Goal: Manage account settings: Manage account settings

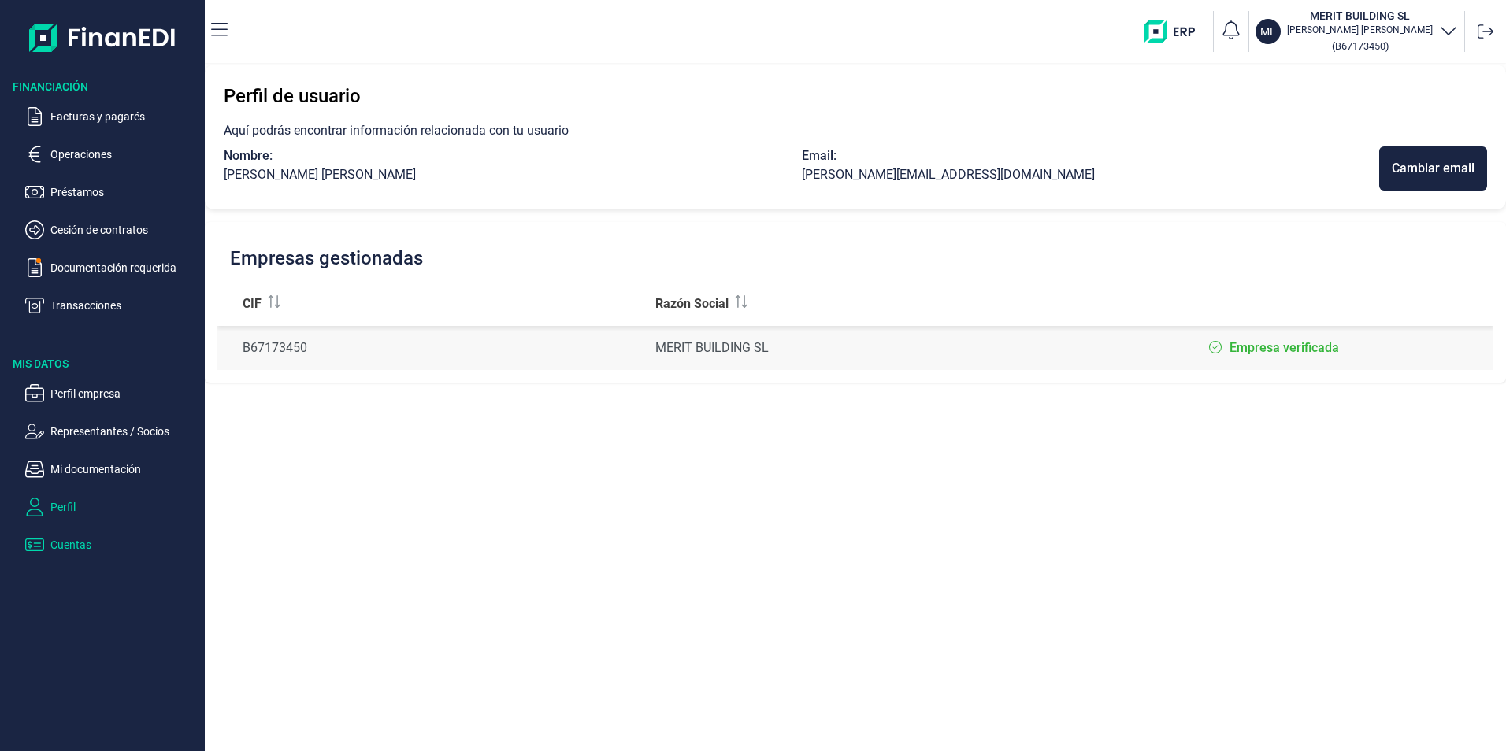
click at [76, 540] on p "Cuentas" at bounding box center [124, 545] width 148 height 19
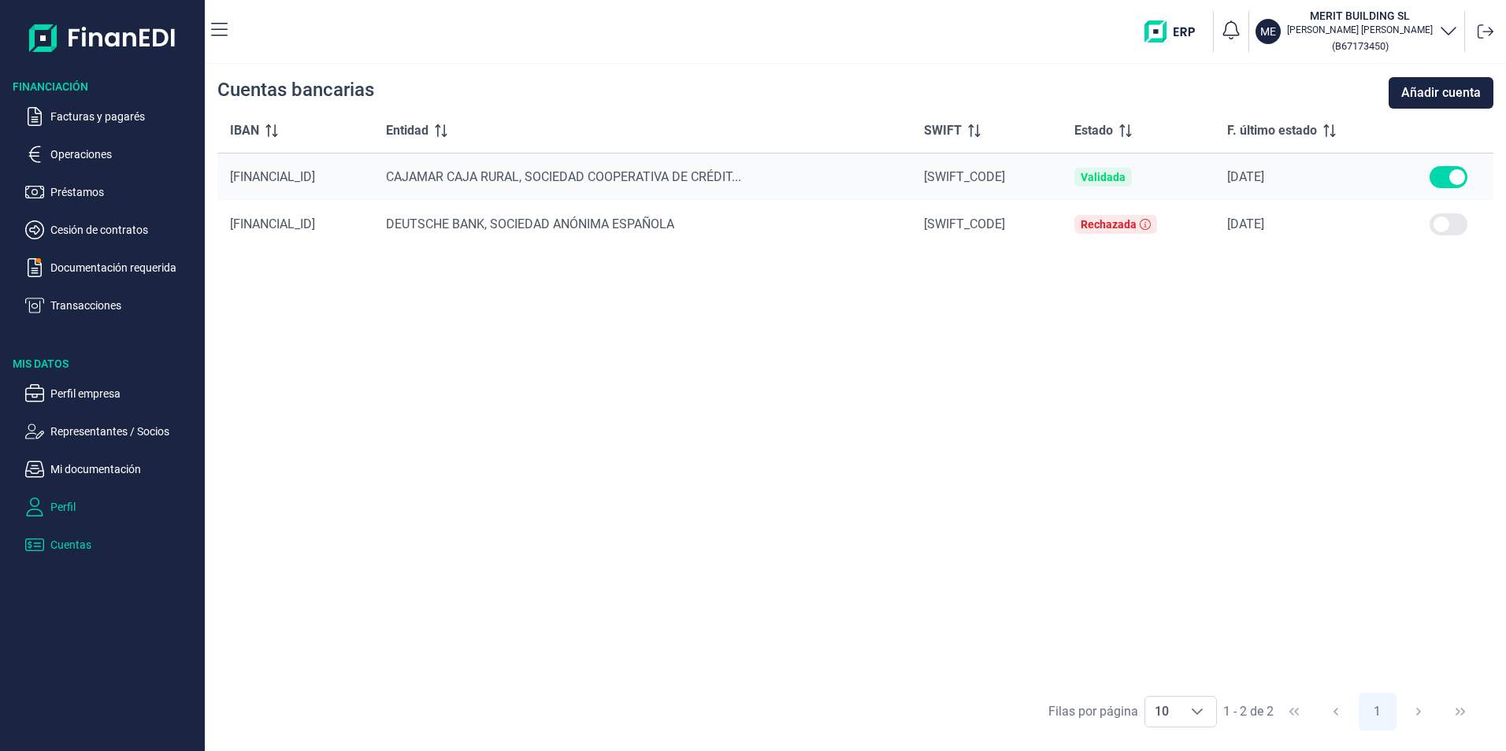
click at [85, 505] on p "Perfil" at bounding box center [124, 507] width 148 height 19
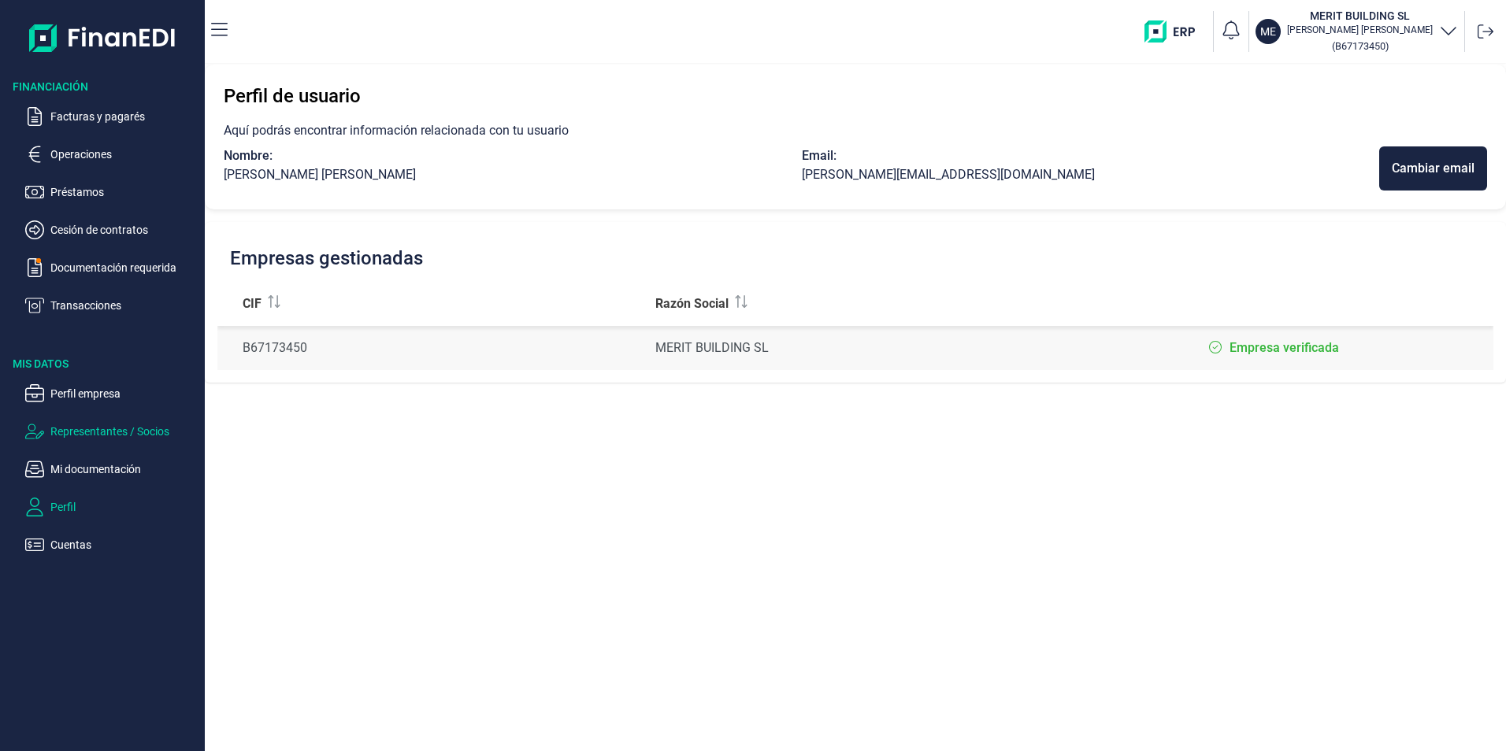
click at [108, 427] on p "Representantes / Socios" at bounding box center [124, 431] width 148 height 19
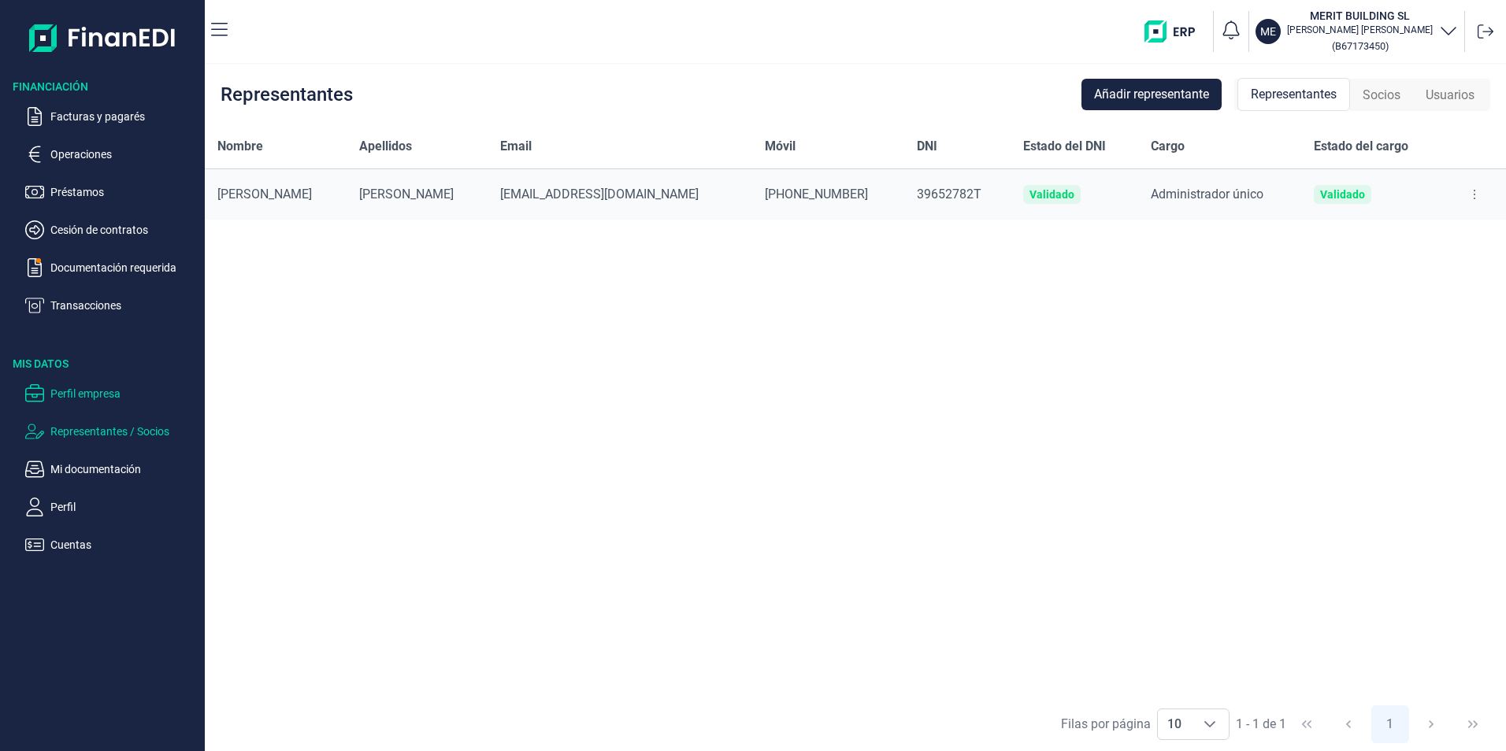
click at [98, 391] on p "Perfil empresa" at bounding box center [124, 393] width 148 height 19
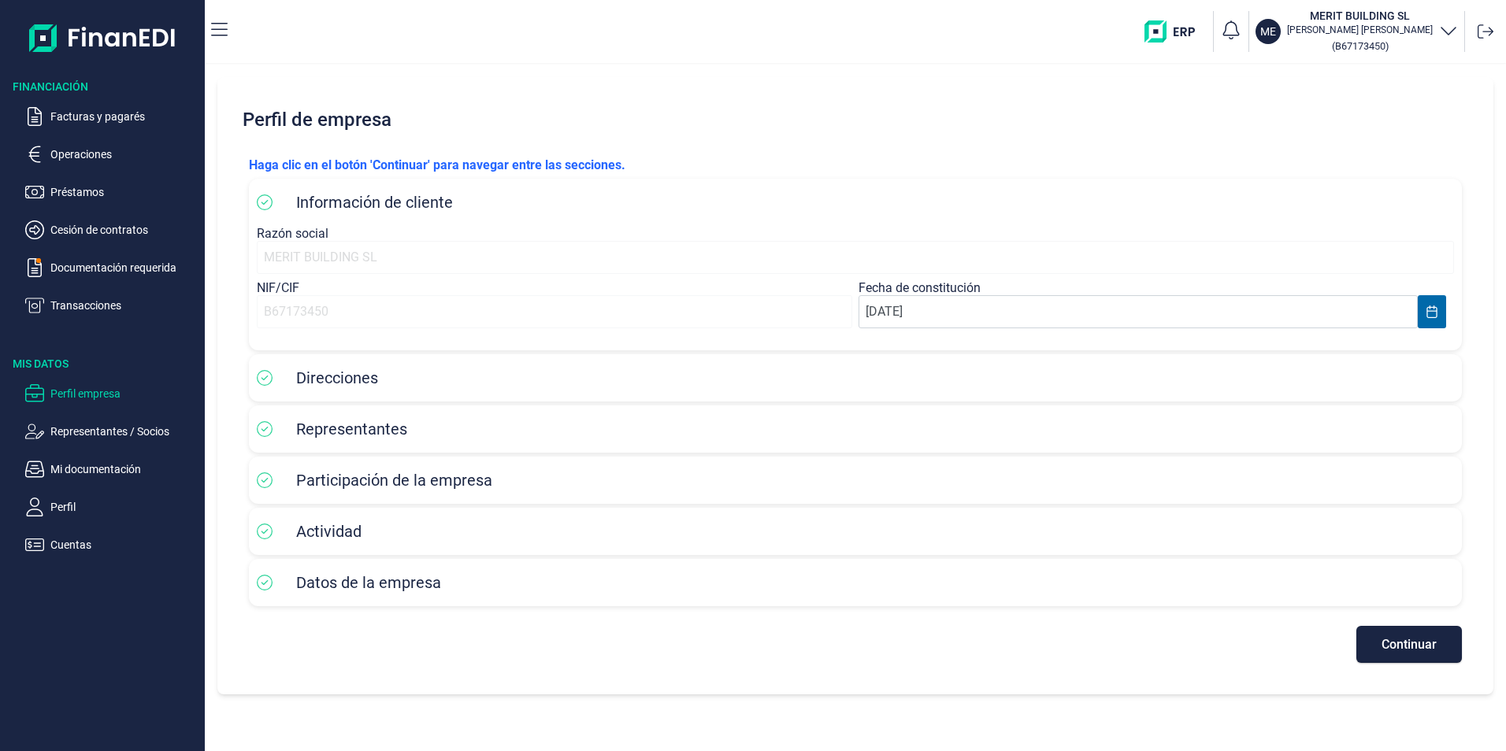
click at [313, 253] on div "MERIT BUILDING SL" at bounding box center [855, 257] width 1197 height 33
click at [261, 201] on icon at bounding box center [265, 203] width 16 height 16
click at [301, 251] on div "MERIT BUILDING SL" at bounding box center [855, 257] width 1197 height 33
click at [382, 313] on div "B67173450" at bounding box center [554, 311] width 595 height 33
select select "1"
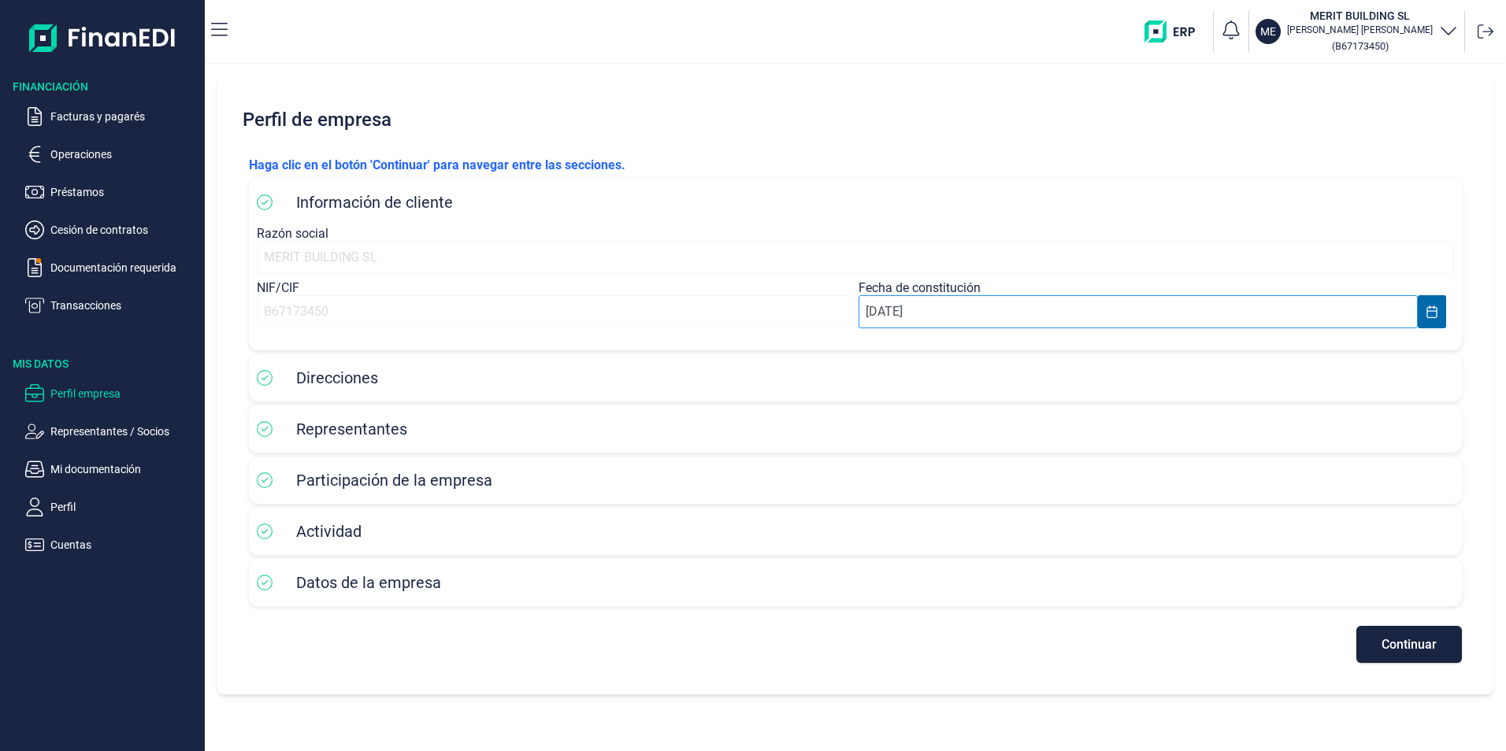
select select "2018"
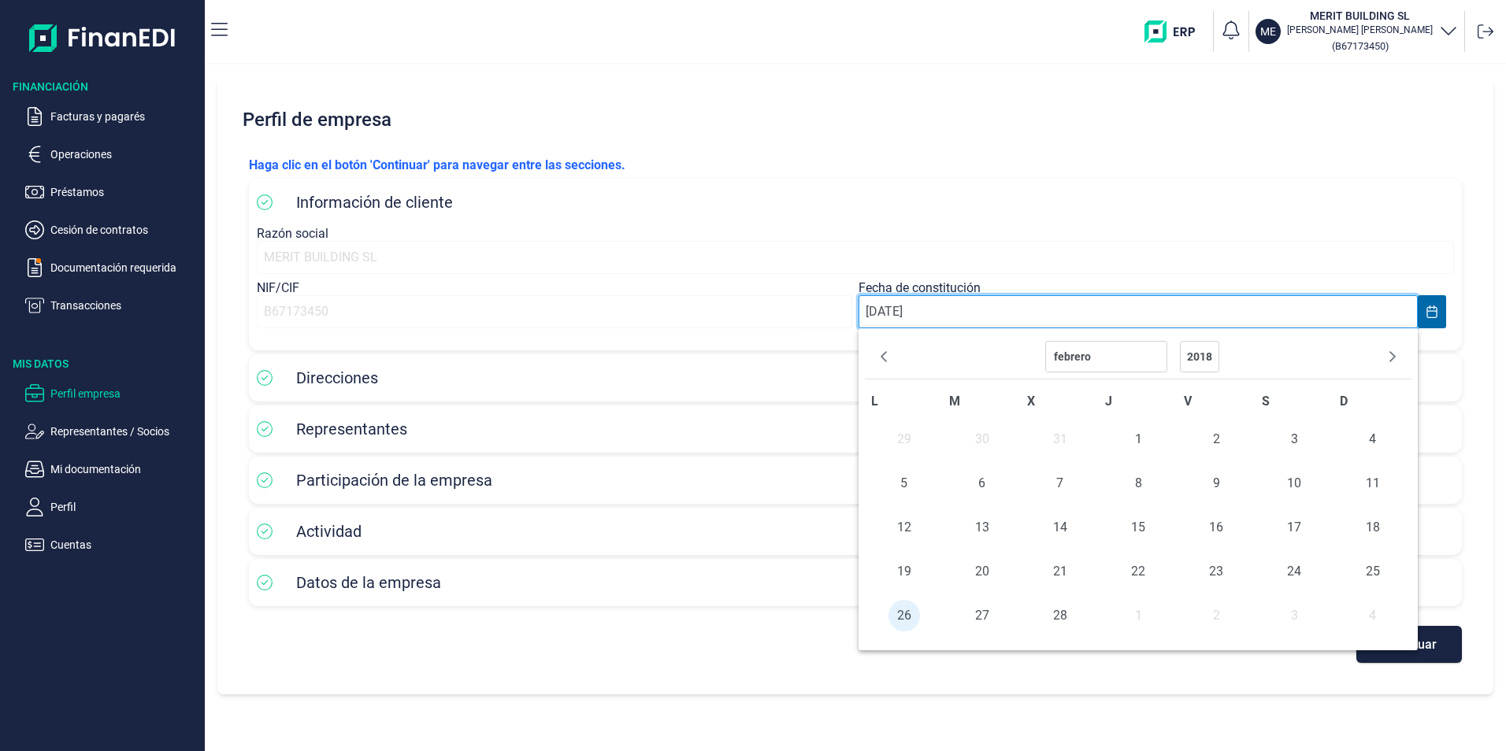
click at [979, 326] on input "[DATE]" at bounding box center [1138, 311] width 559 height 33
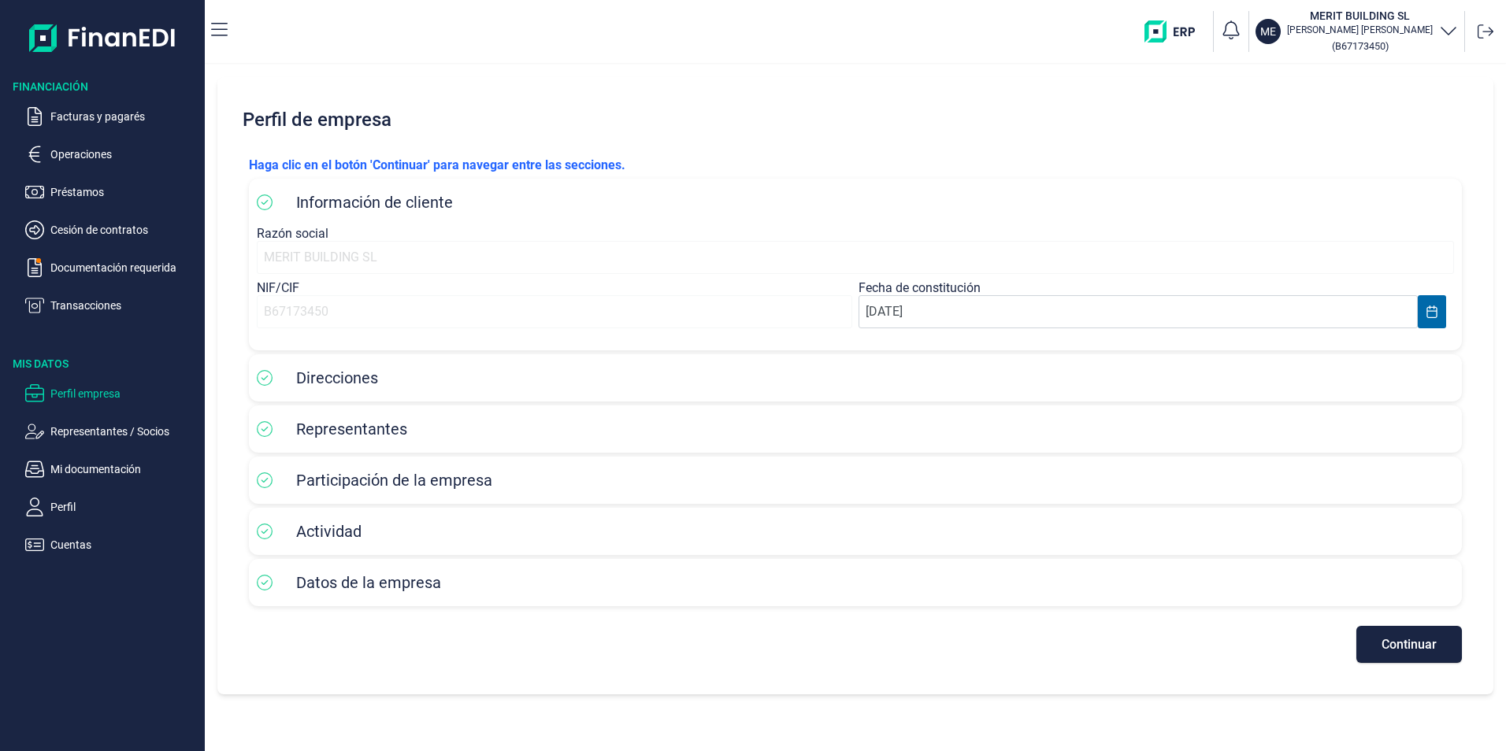
click at [1069, 195] on div "Información de cliente" at bounding box center [855, 203] width 1197 height 24
click at [1426, 653] on button "Continuar" at bounding box center [1409, 644] width 106 height 37
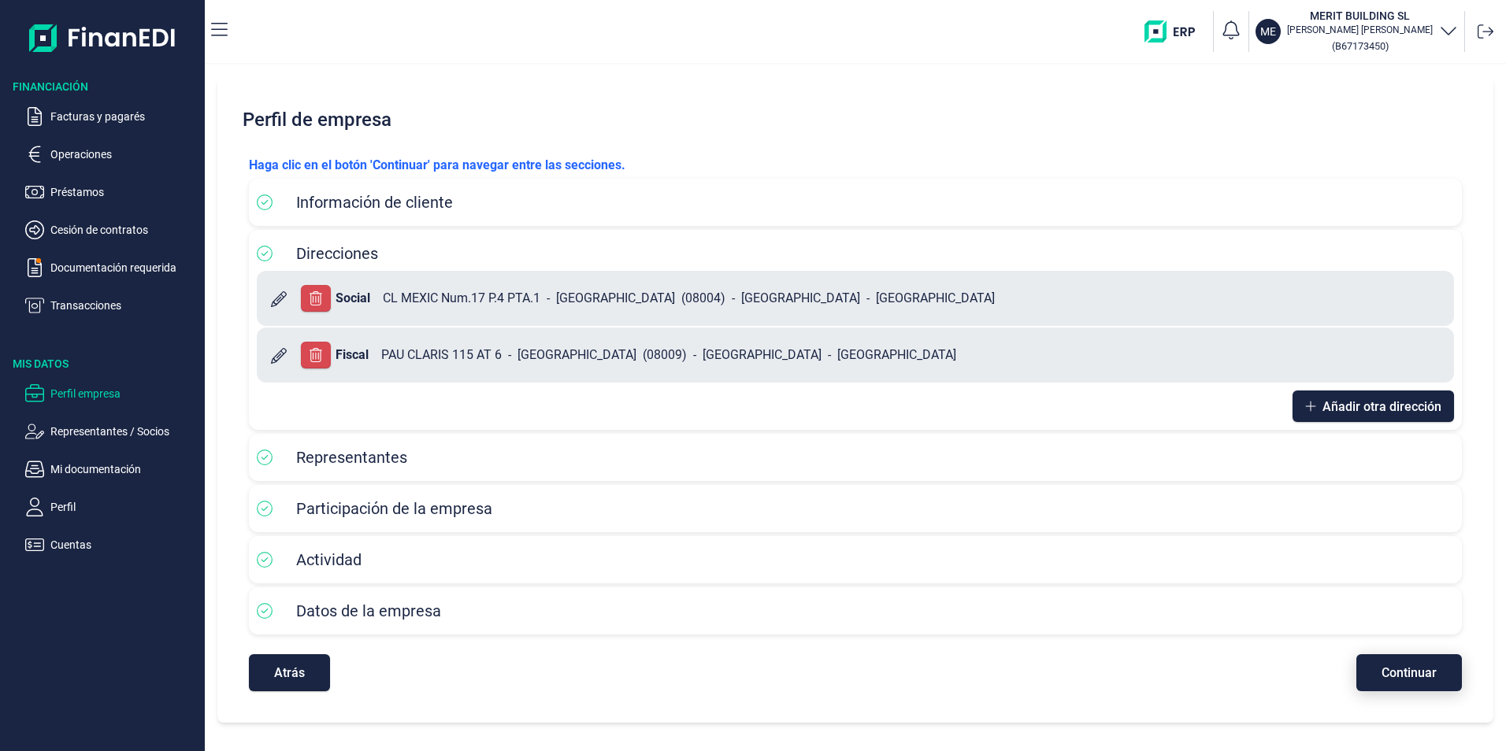
click at [1409, 678] on span "Continuar" at bounding box center [1409, 673] width 55 height 12
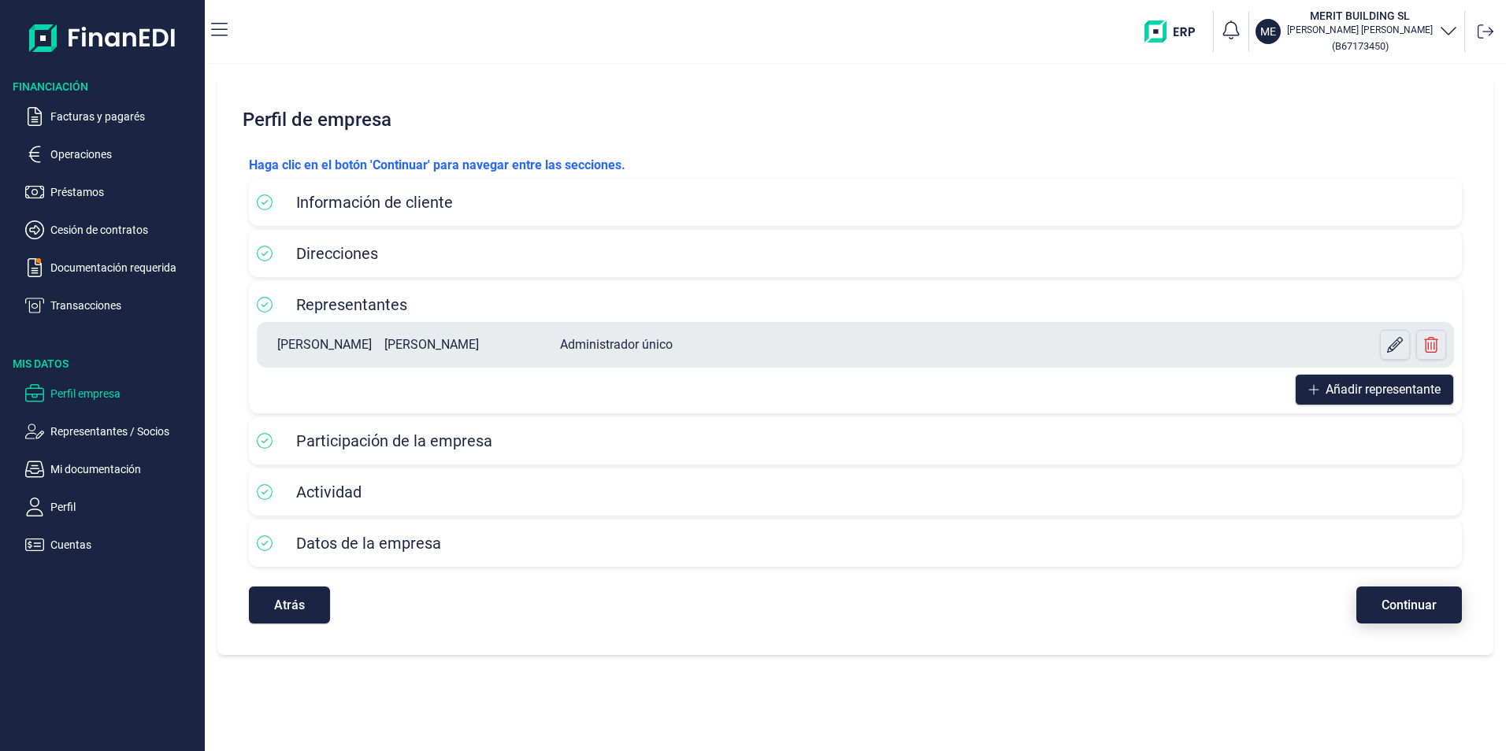
click at [1410, 607] on span "Continuar" at bounding box center [1409, 605] width 55 height 12
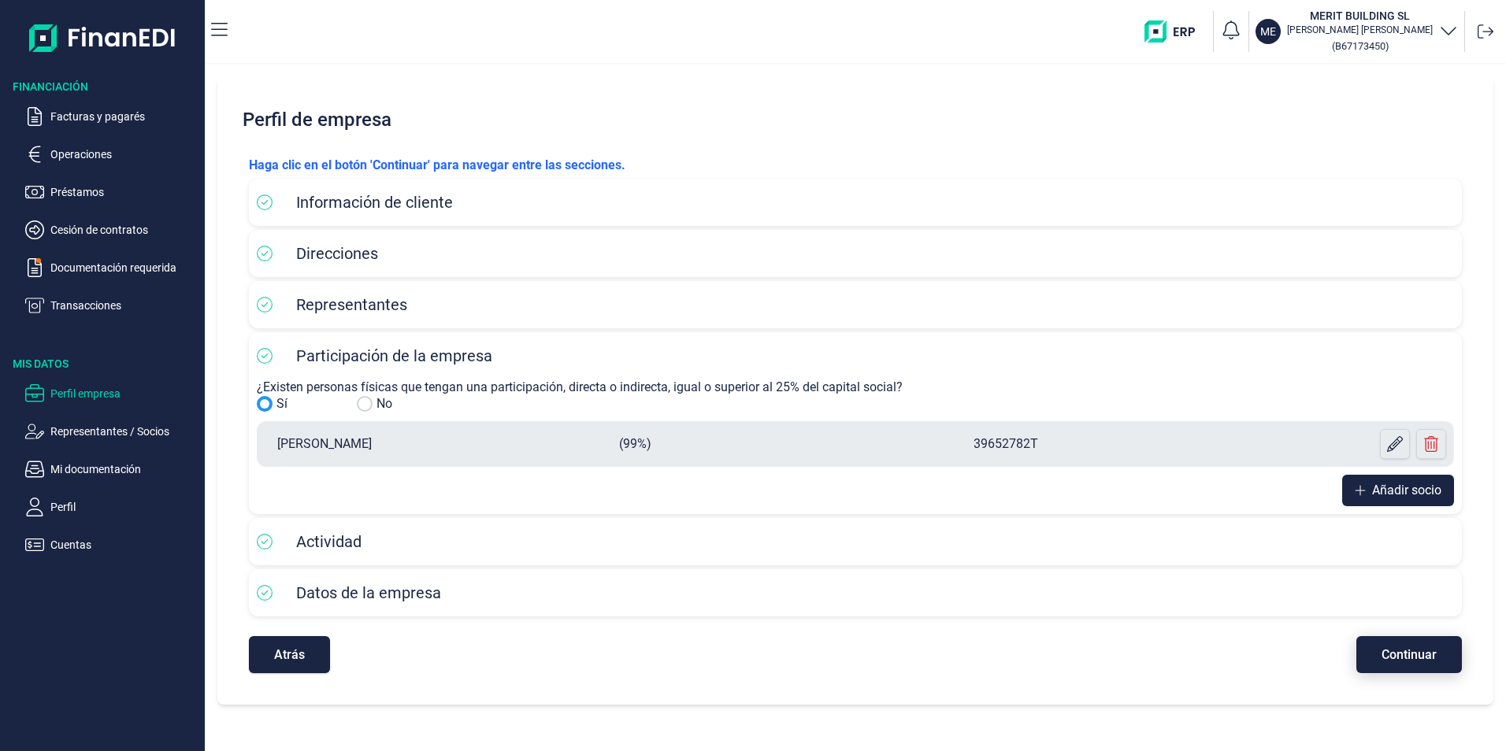
click at [1423, 656] on span "Continuar" at bounding box center [1409, 655] width 55 height 12
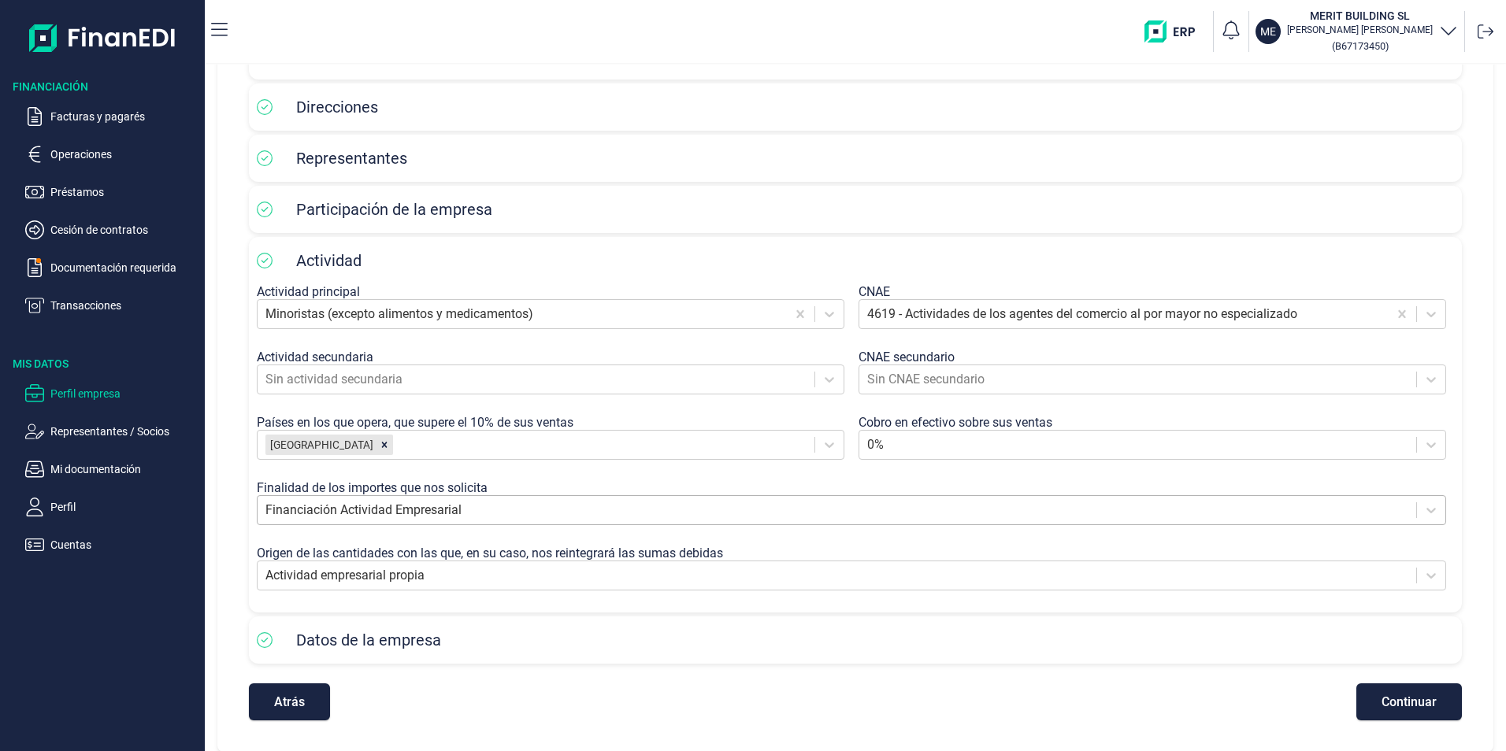
scroll to position [147, 0]
click at [1401, 702] on span "Continuar" at bounding box center [1409, 702] width 55 height 12
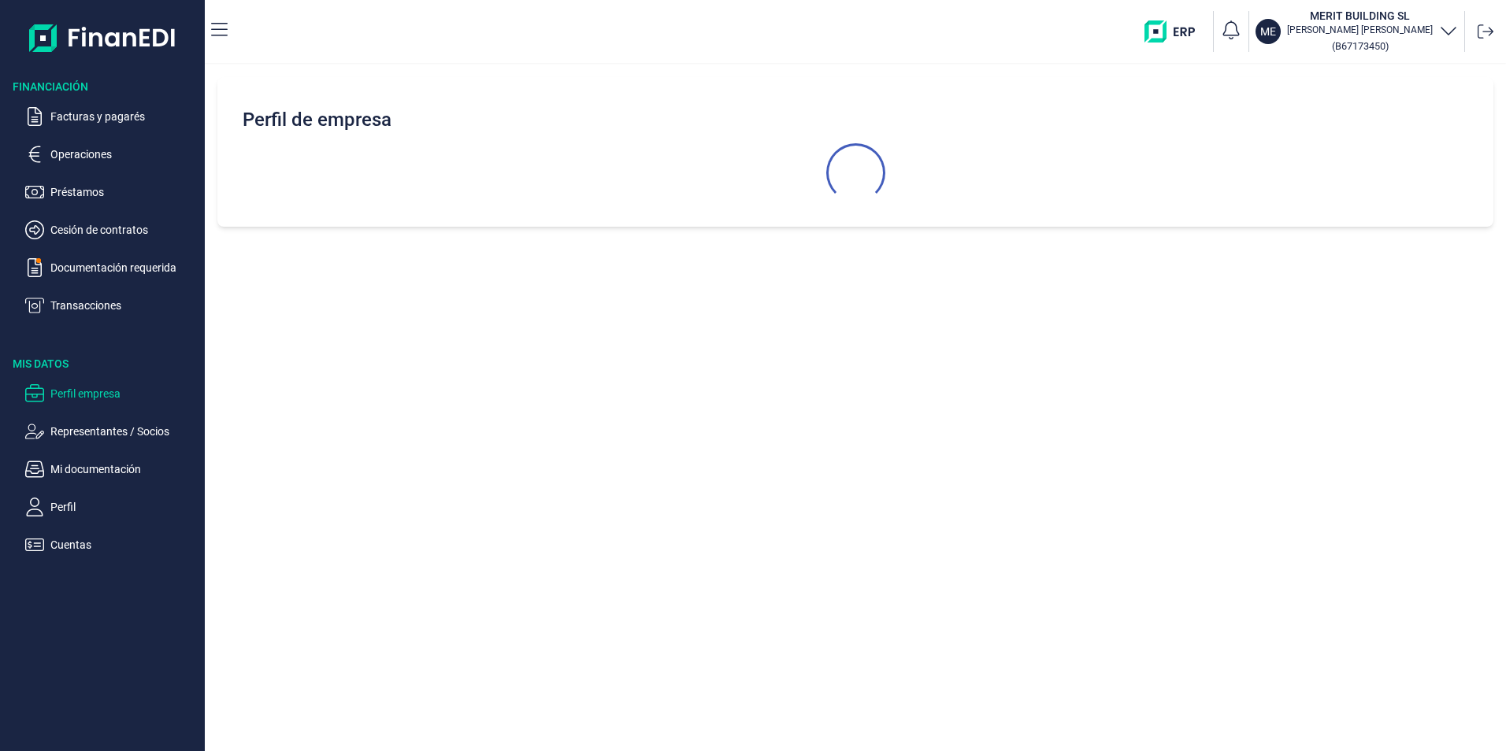
scroll to position [0, 0]
select select "ES"
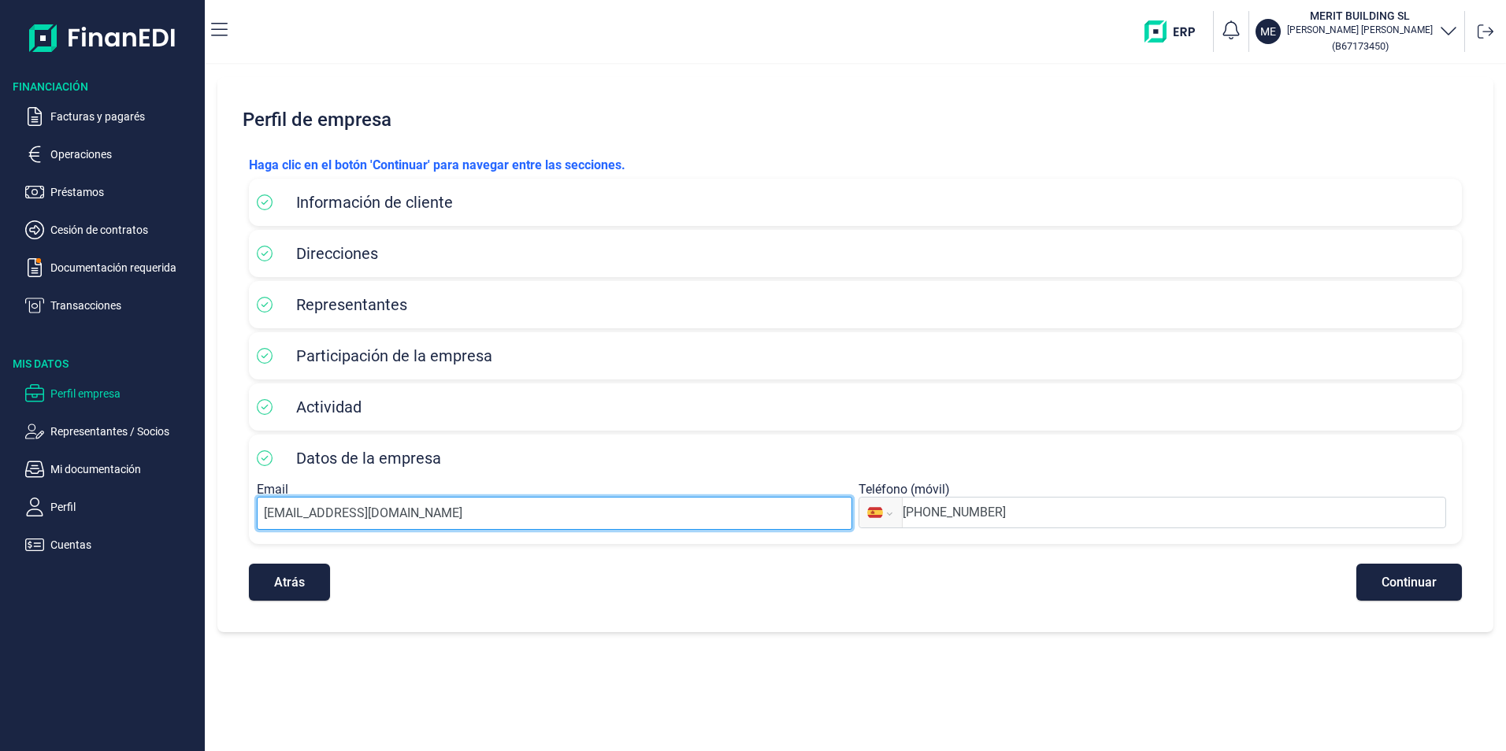
drag, startPoint x: 454, startPoint y: 510, endPoint x: 170, endPoint y: 494, distance: 284.0
click at [170, 494] on div "Financiación Facturas y pagarés Operaciones Préstamos Cesión de contratos Docum…" at bounding box center [753, 375] width 1506 height 751
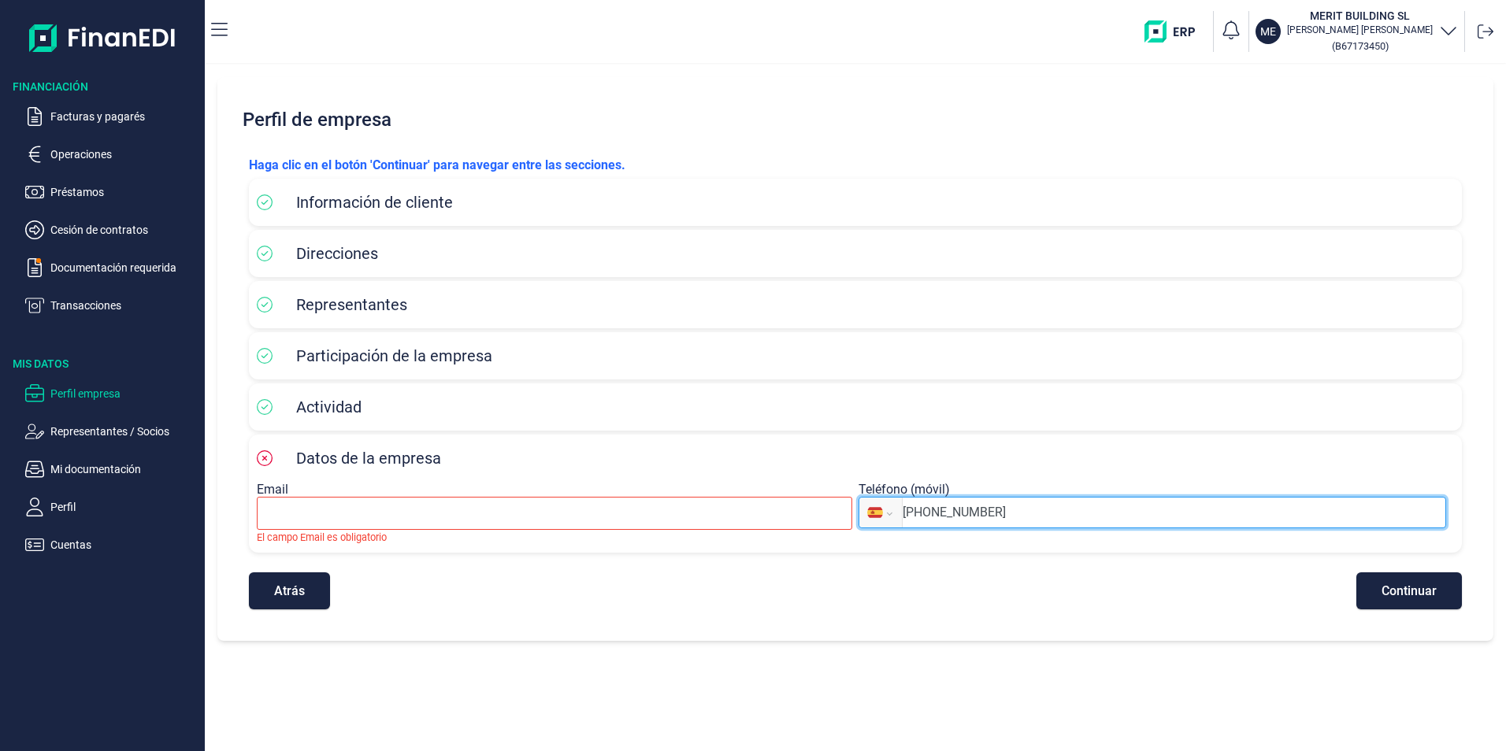
drag, startPoint x: 1011, startPoint y: 510, endPoint x: 892, endPoint y: 509, distance: 118.9
click at [892, 509] on div "Internacional [GEOGRAPHIC_DATA] [GEOGRAPHIC_DATA] [GEOGRAPHIC_DATA] [GEOGRAPHIC…" at bounding box center [1153, 513] width 588 height 32
select select "ZZ"
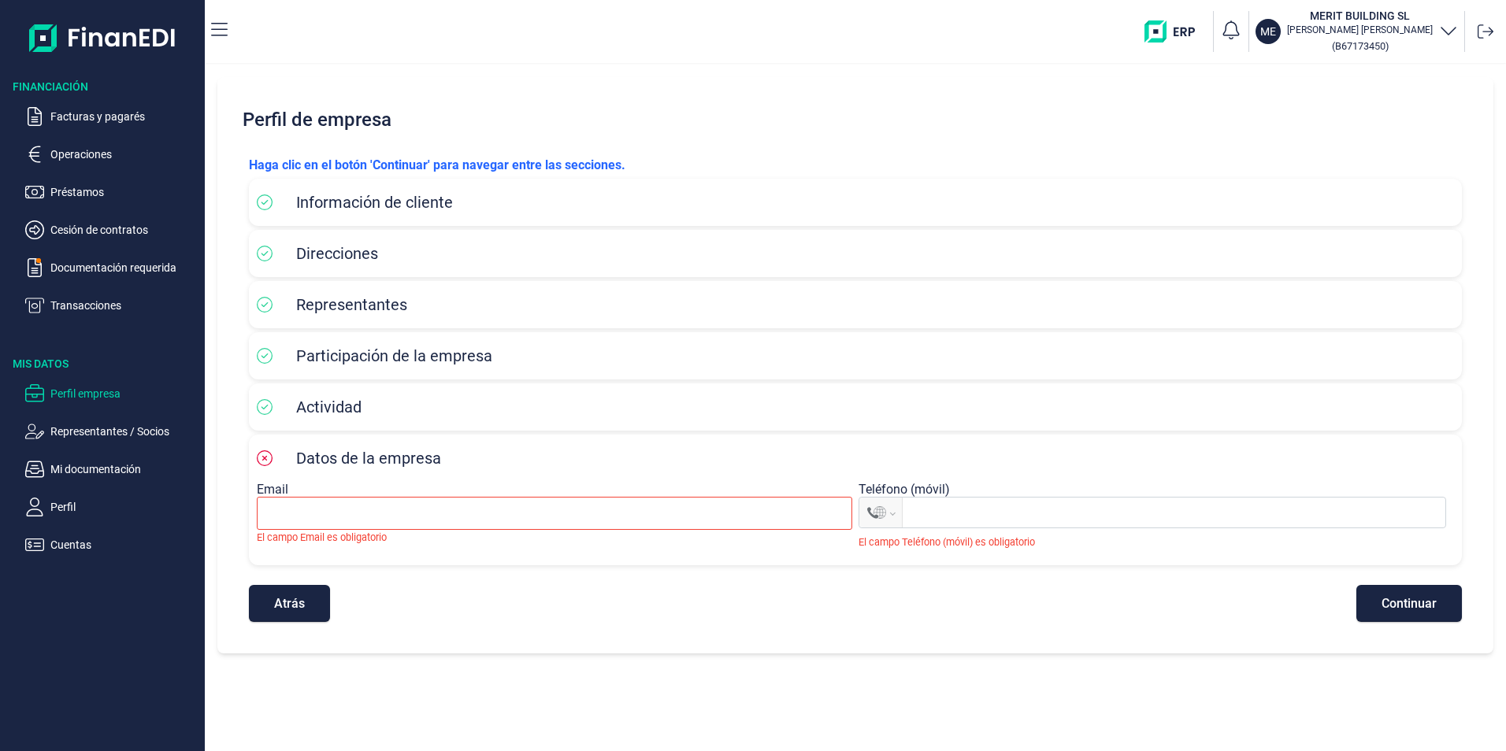
drag, startPoint x: 325, startPoint y: 405, endPoint x: 343, endPoint y: 330, distance: 77.0
click at [325, 405] on span "Actividad" at bounding box center [328, 407] width 65 height 19
click at [86, 388] on p "Perfil empresa" at bounding box center [124, 393] width 148 height 19
click at [88, 395] on p "Perfil empresa" at bounding box center [124, 393] width 148 height 19
click at [90, 425] on p "Representantes / Socios" at bounding box center [124, 431] width 148 height 19
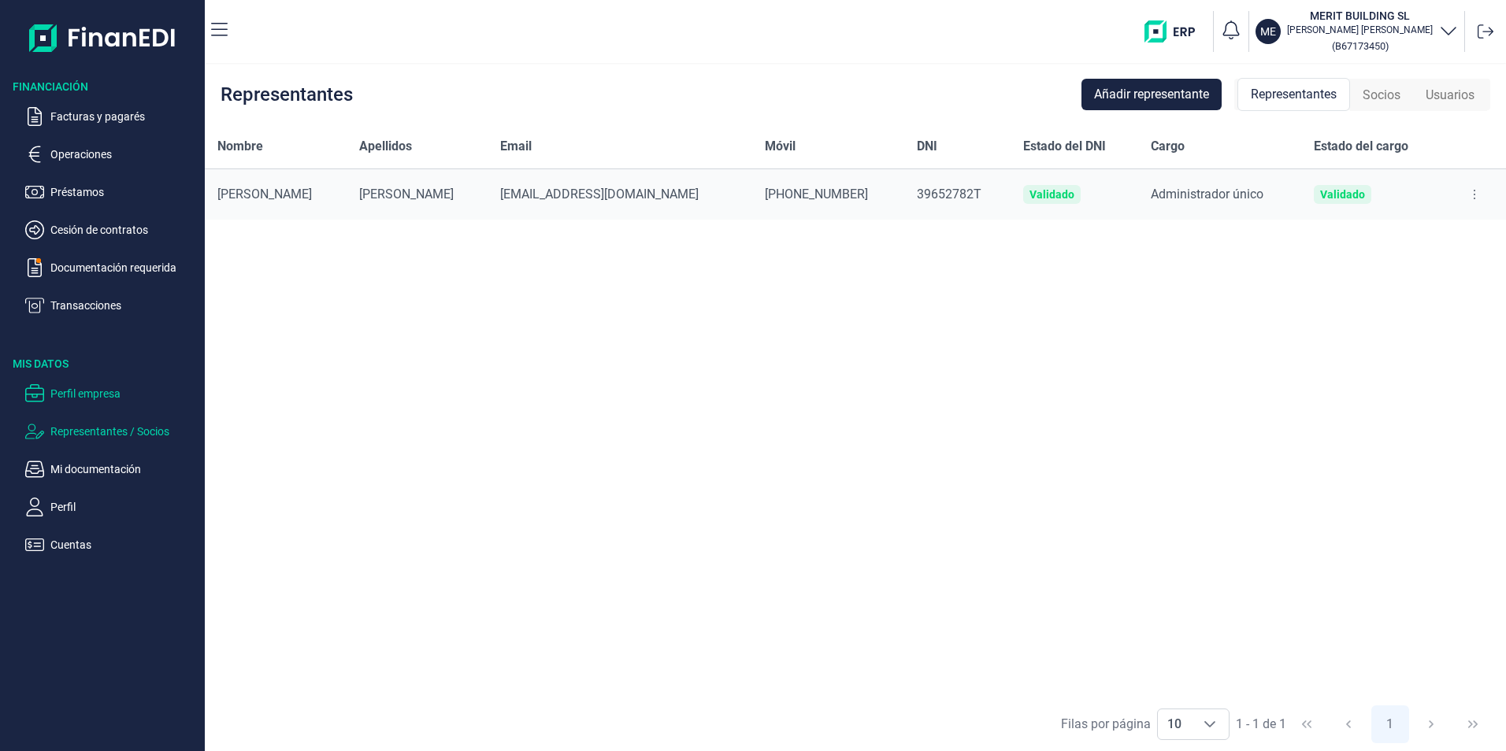
click at [84, 395] on p "Perfil empresa" at bounding box center [124, 393] width 148 height 19
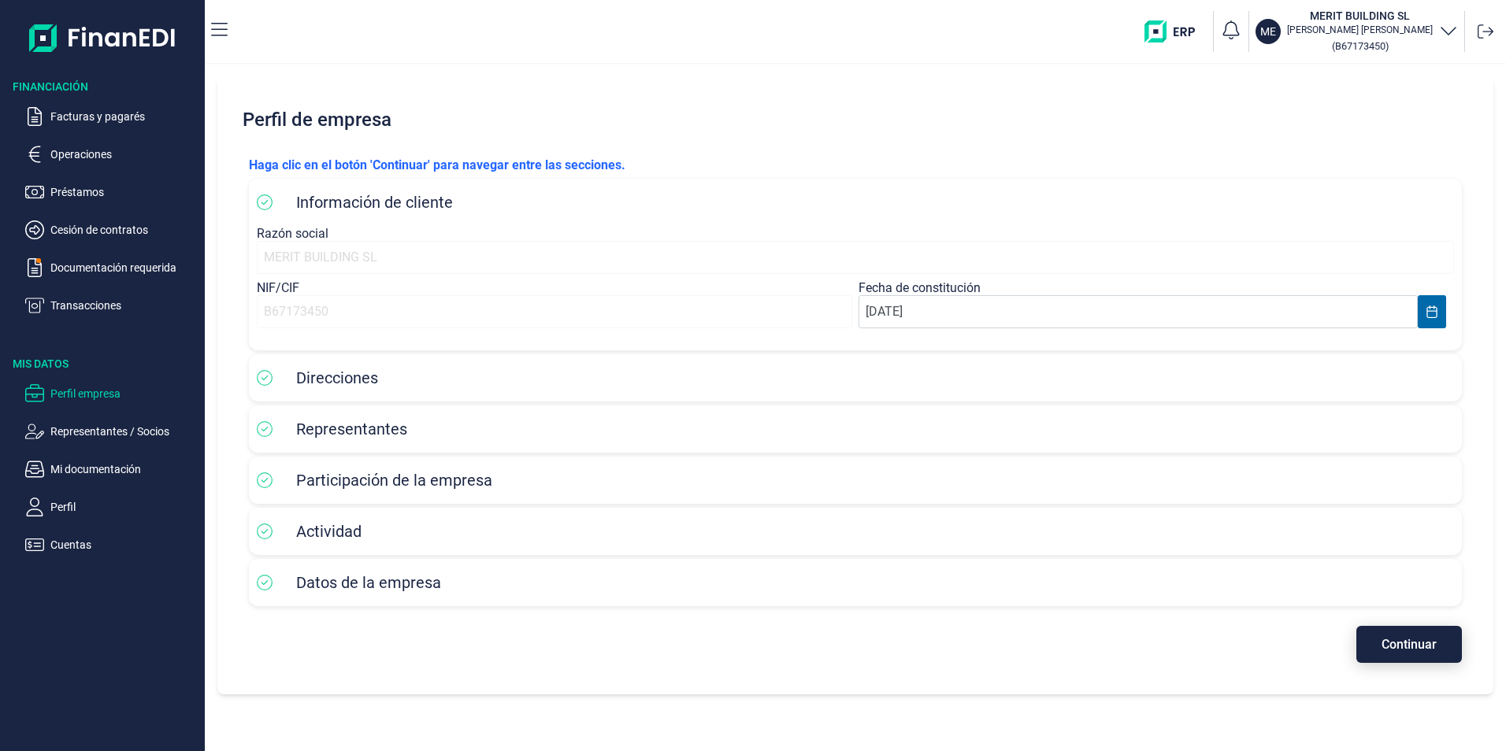
click at [1367, 645] on button "Continuar" at bounding box center [1409, 644] width 106 height 37
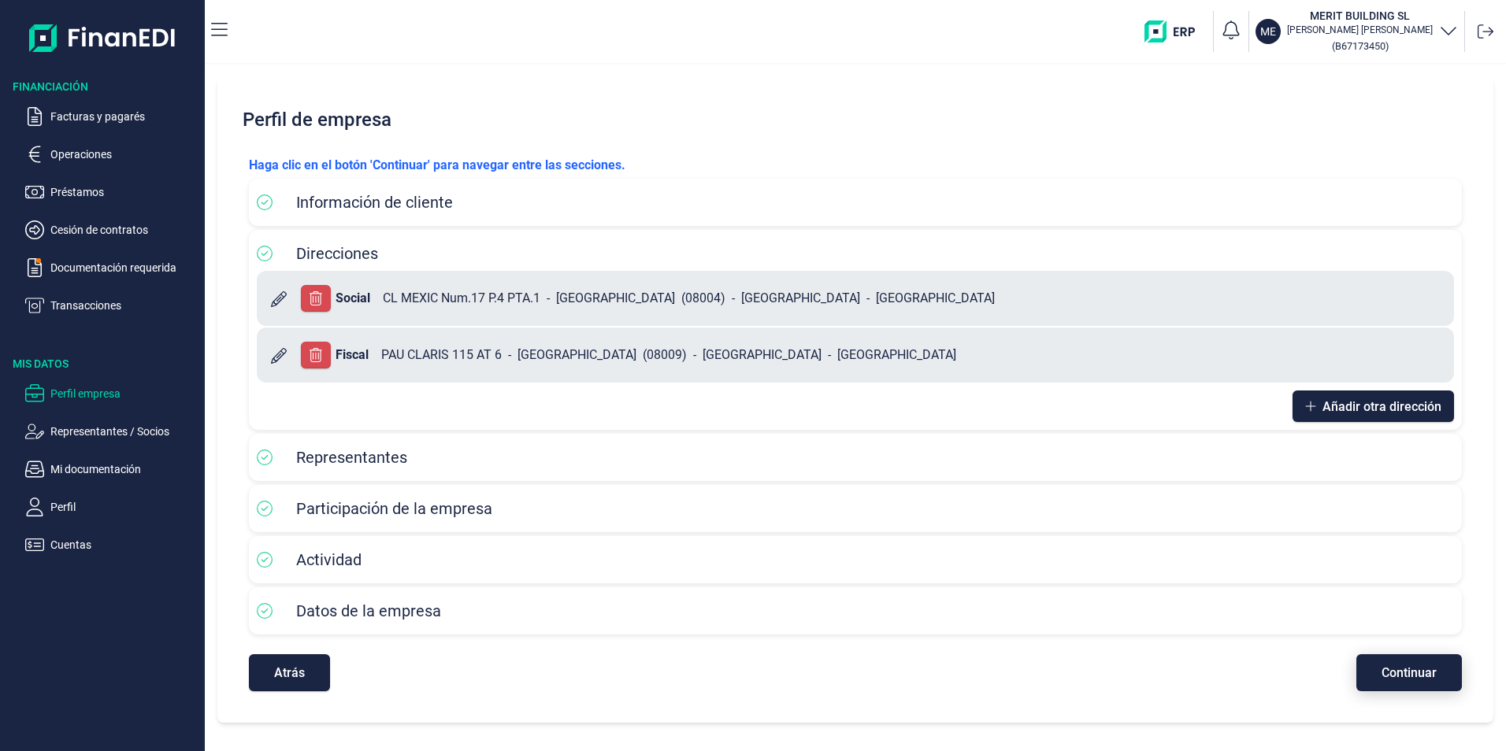
click at [1414, 676] on span "Continuar" at bounding box center [1409, 673] width 55 height 12
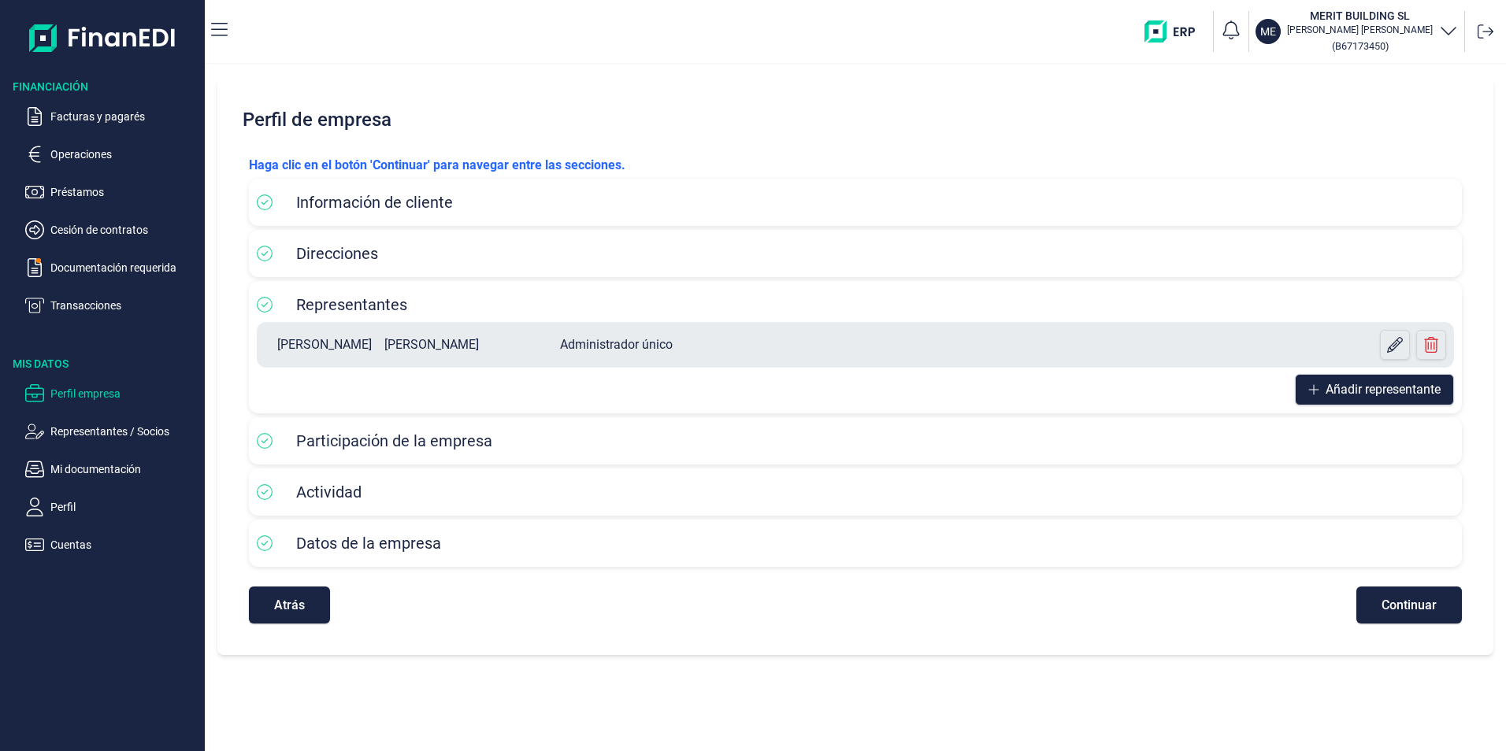
click at [1416, 674] on div "Perfil de empresa Haga clic en el botón 'Continuar' para navegar entre las secc…" at bounding box center [855, 408] width 1301 height 687
click at [1425, 611] on span "Continuar" at bounding box center [1409, 605] width 55 height 12
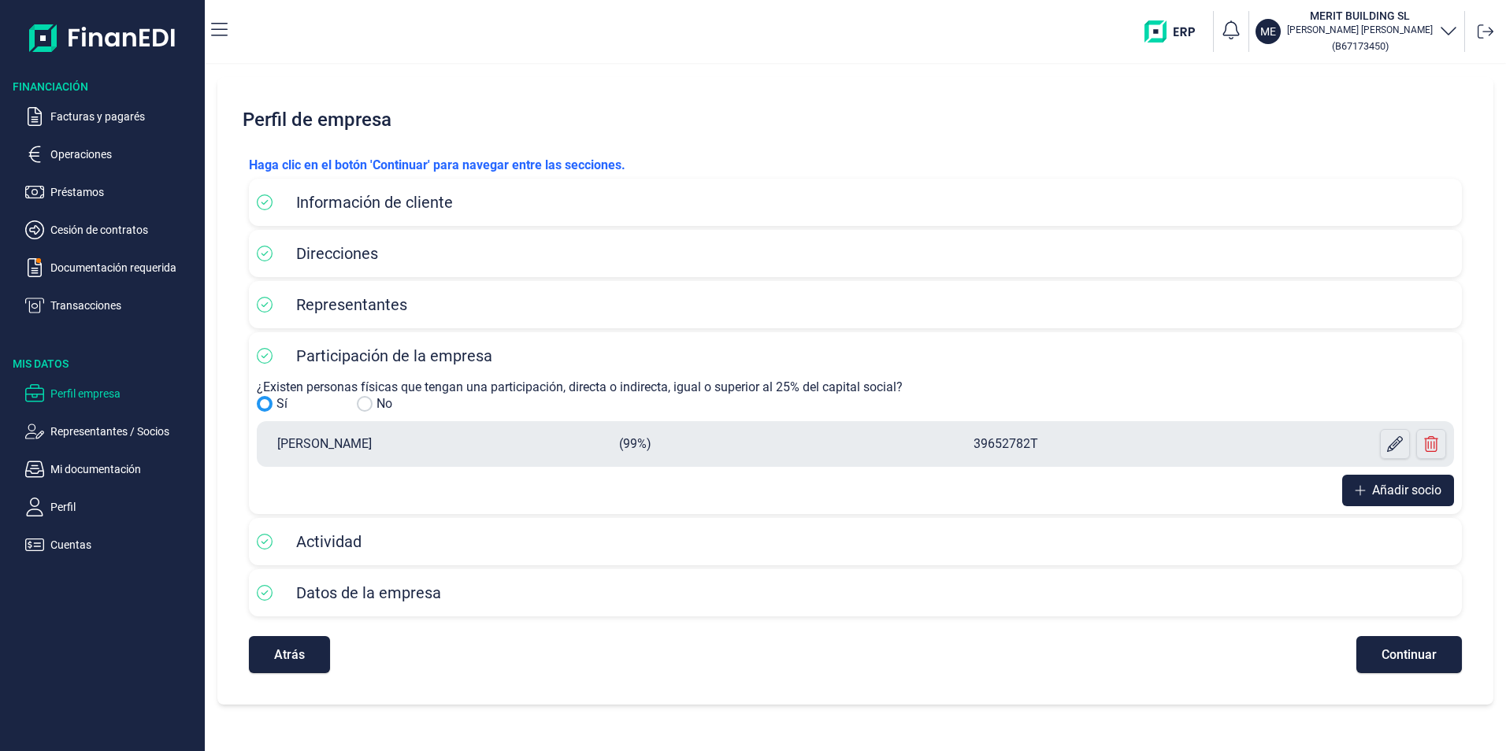
click at [1425, 611] on div "Datos de la empresa" at bounding box center [855, 592] width 1213 height 47
click at [1423, 649] on span "Continuar" at bounding box center [1409, 655] width 55 height 12
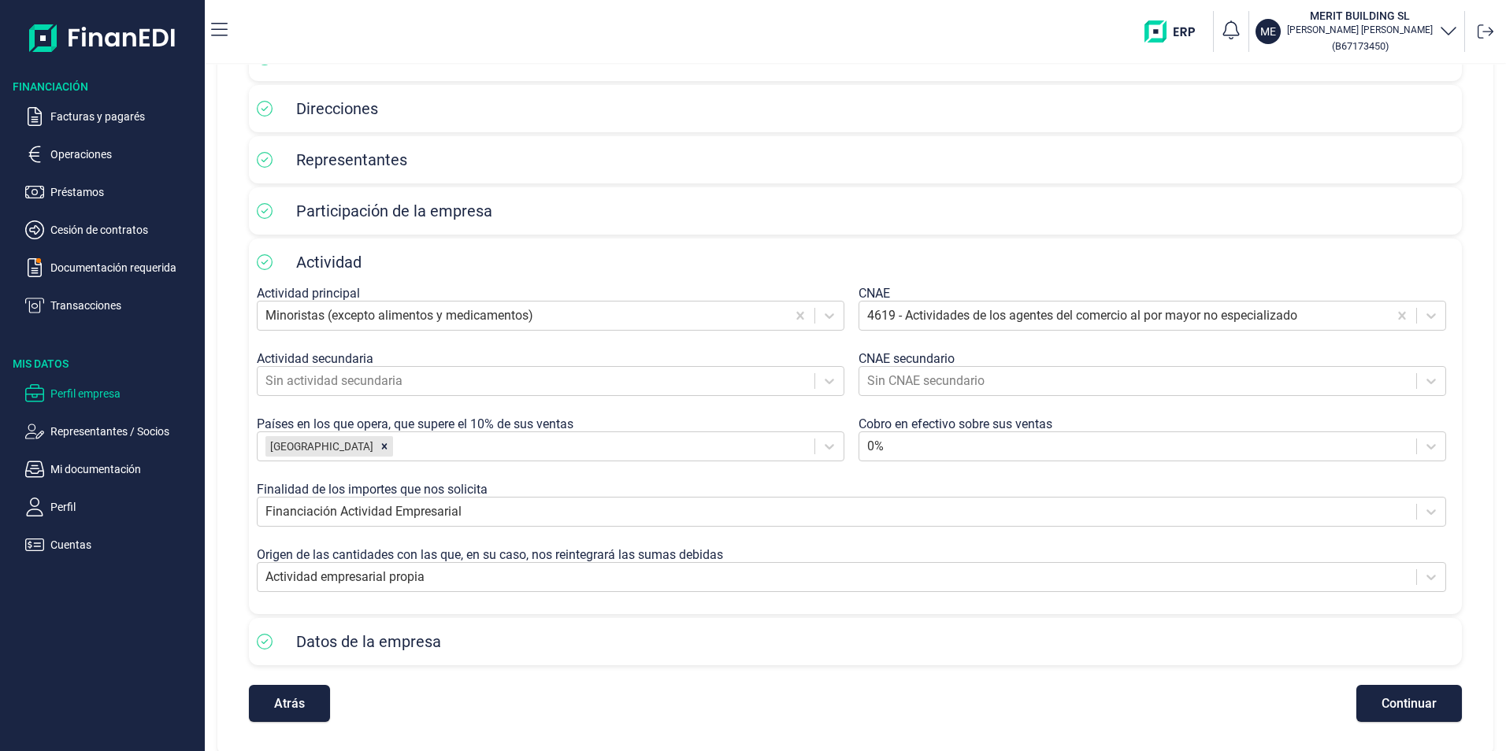
scroll to position [147, 0]
click at [1400, 703] on span "Continuar" at bounding box center [1409, 702] width 55 height 12
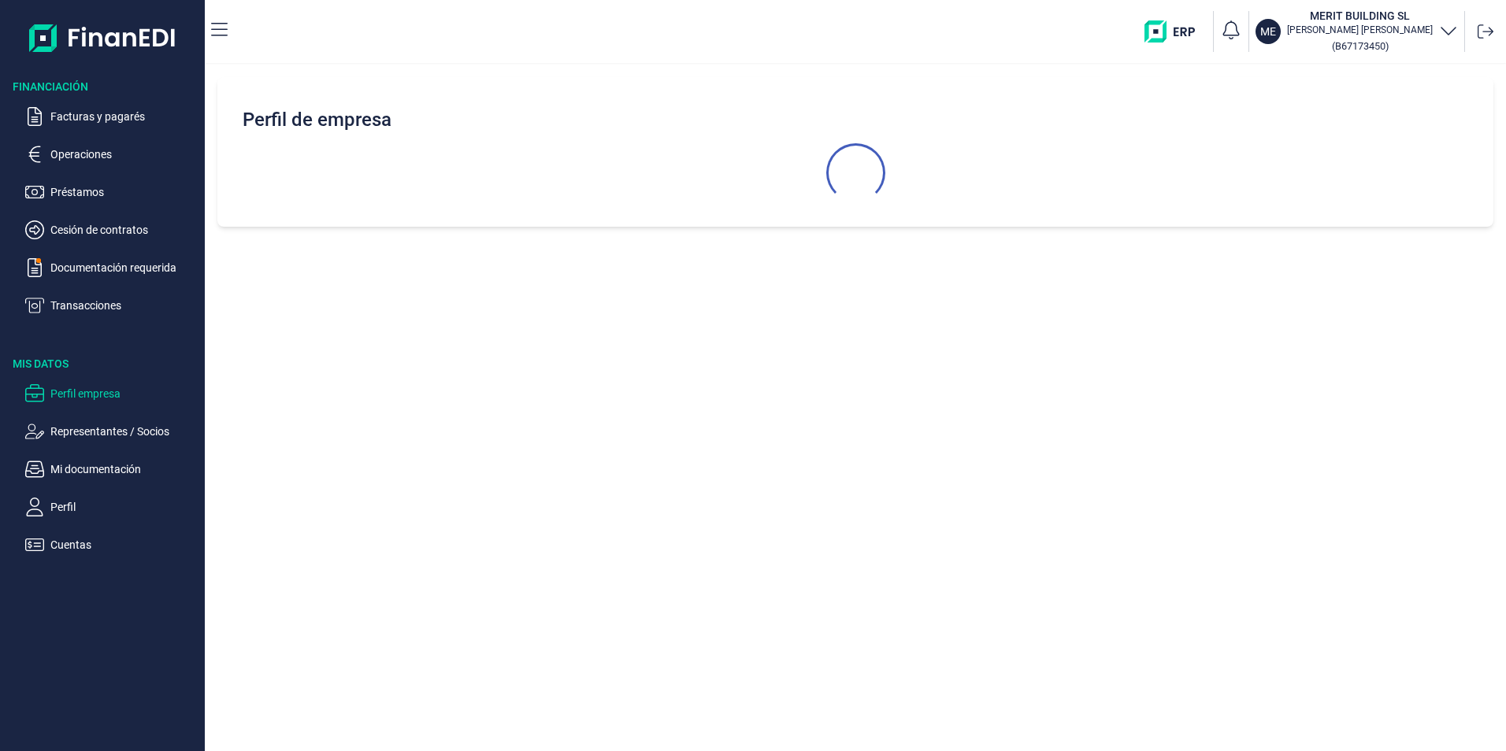
select select "ES"
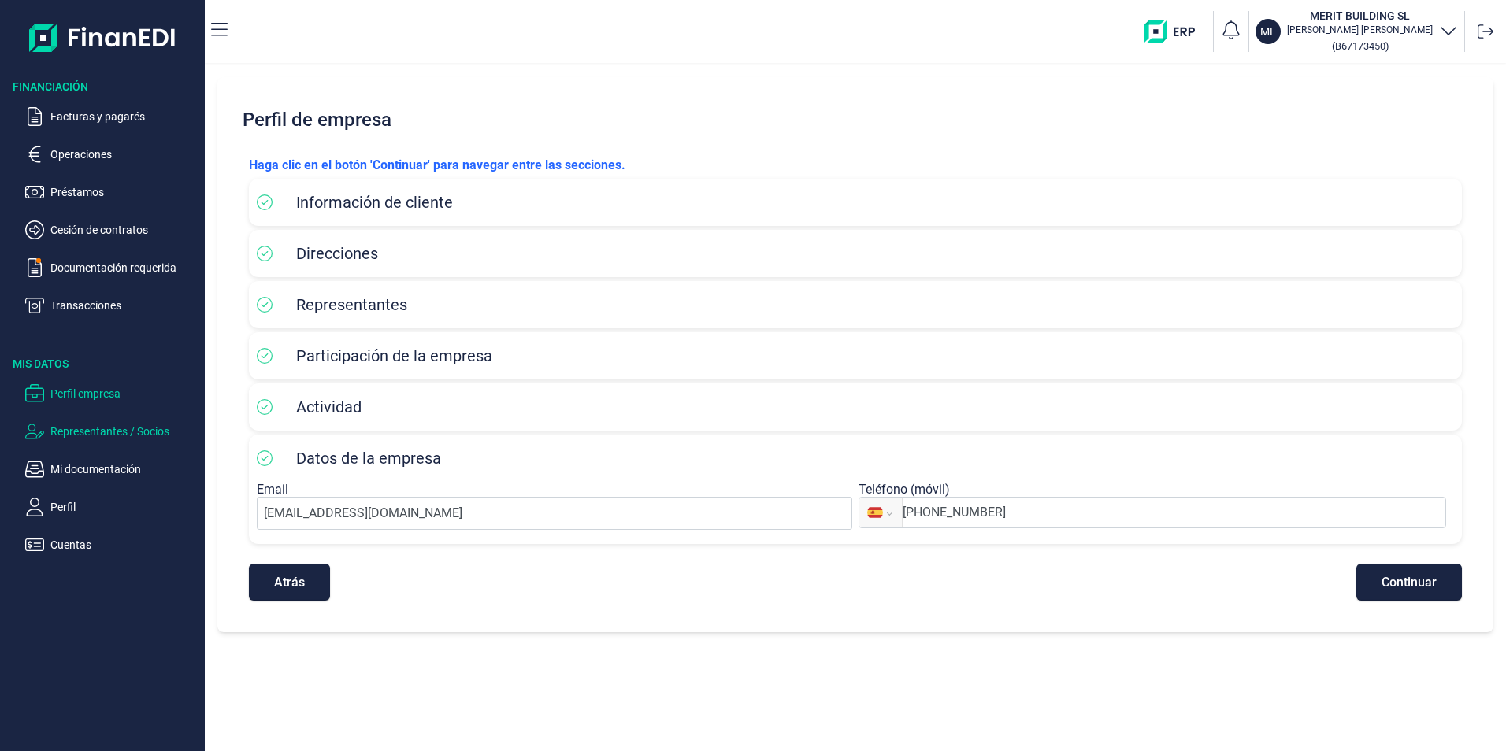
click at [118, 432] on p "Representantes / Socios" at bounding box center [124, 431] width 148 height 19
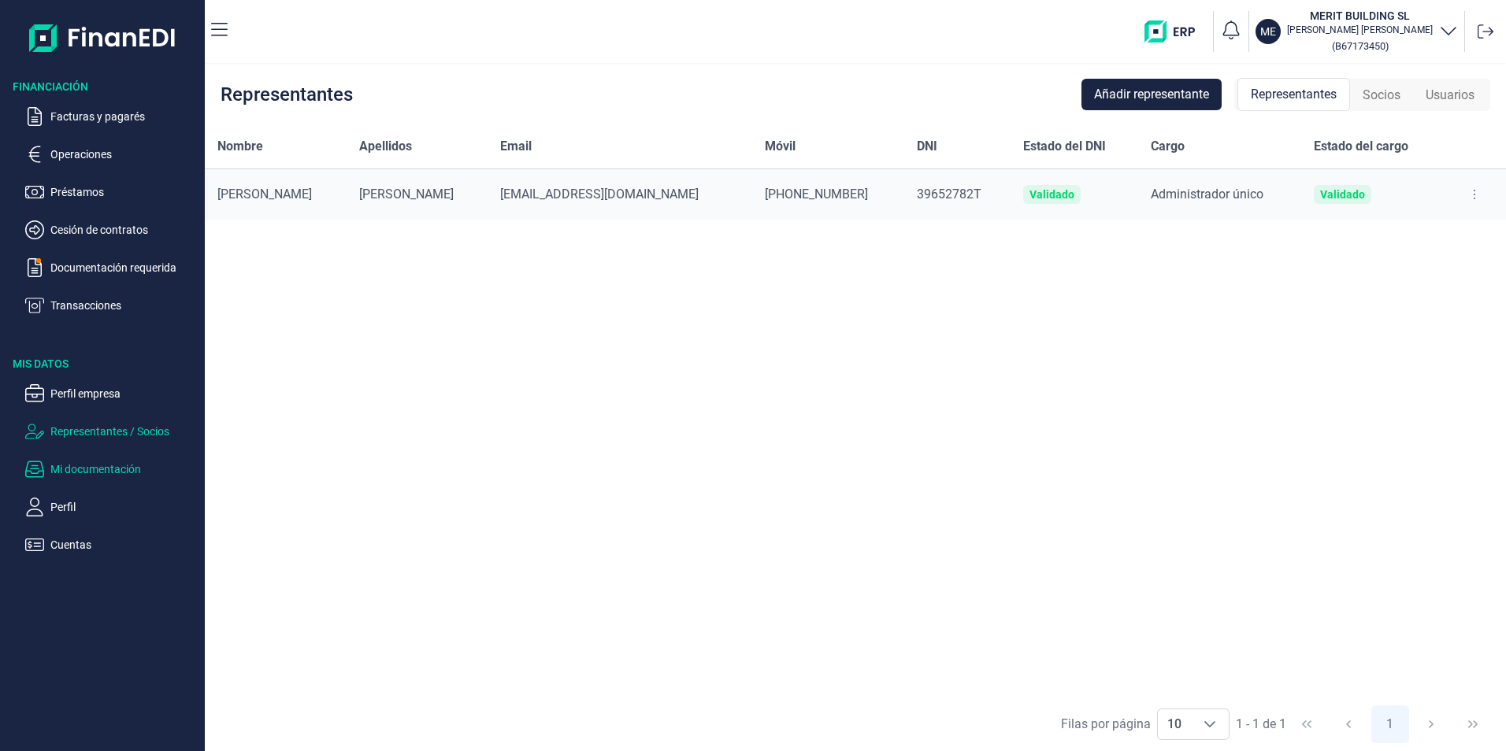
click at [107, 471] on p "Mi documentación" at bounding box center [124, 469] width 148 height 19
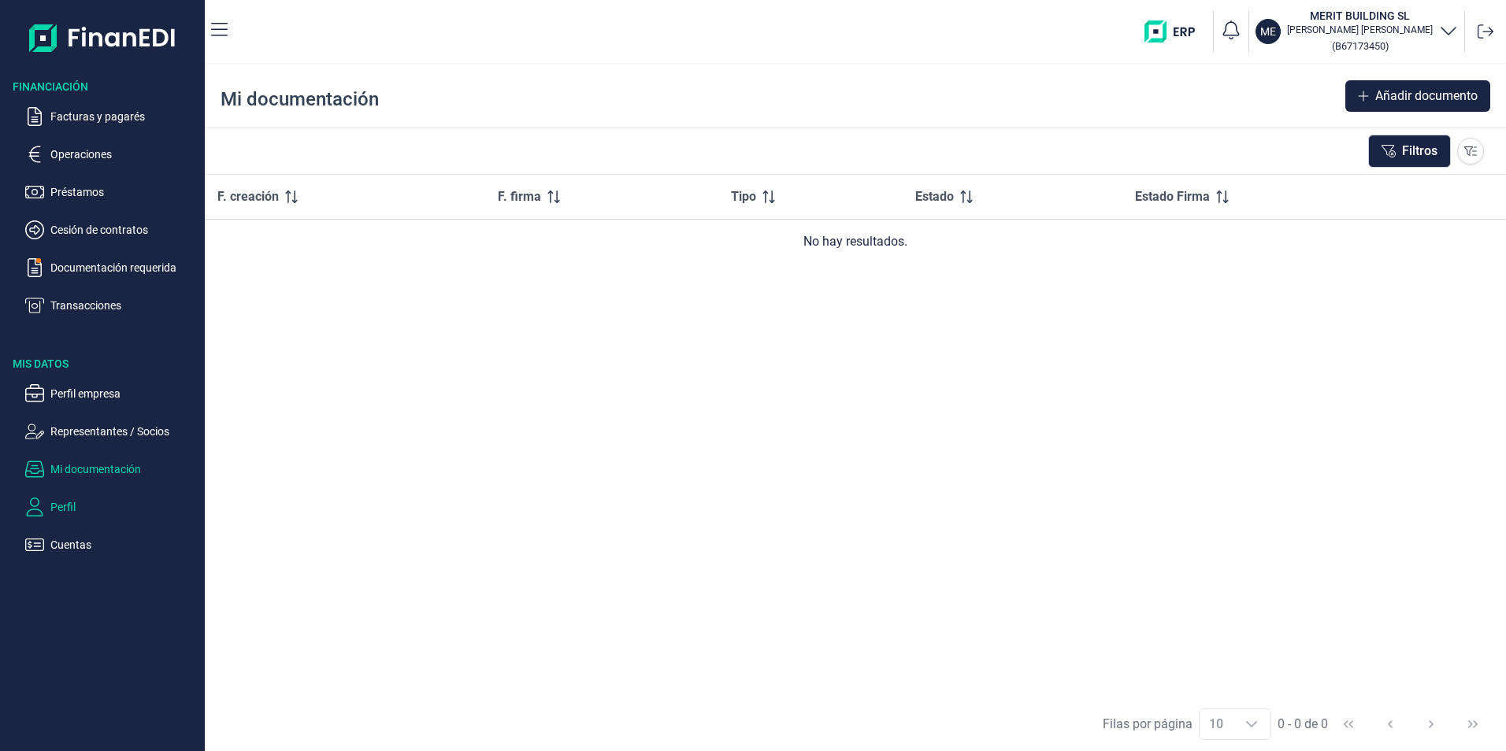
click at [58, 506] on p "Perfil" at bounding box center [124, 507] width 148 height 19
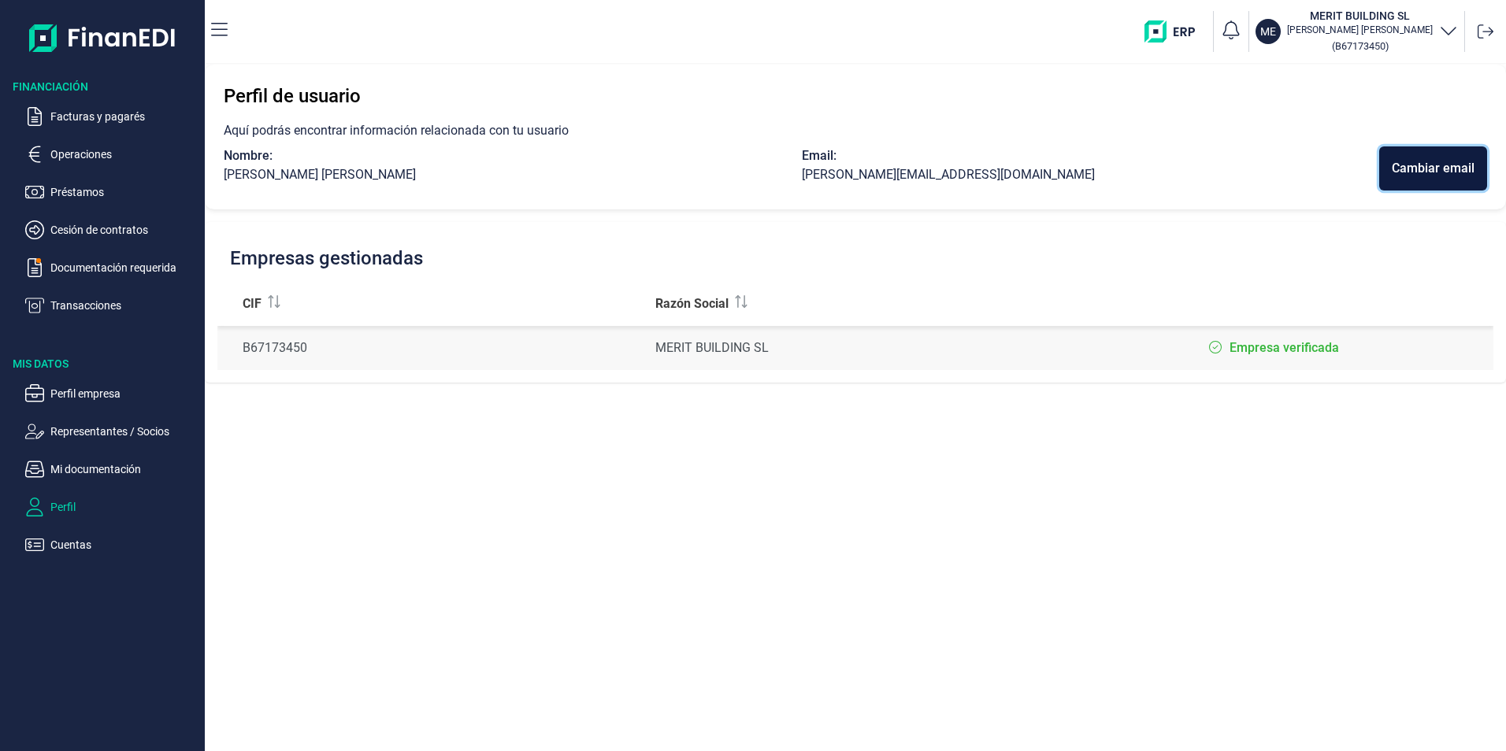
click at [1434, 168] on div "Cambiar email" at bounding box center [1433, 168] width 83 height 19
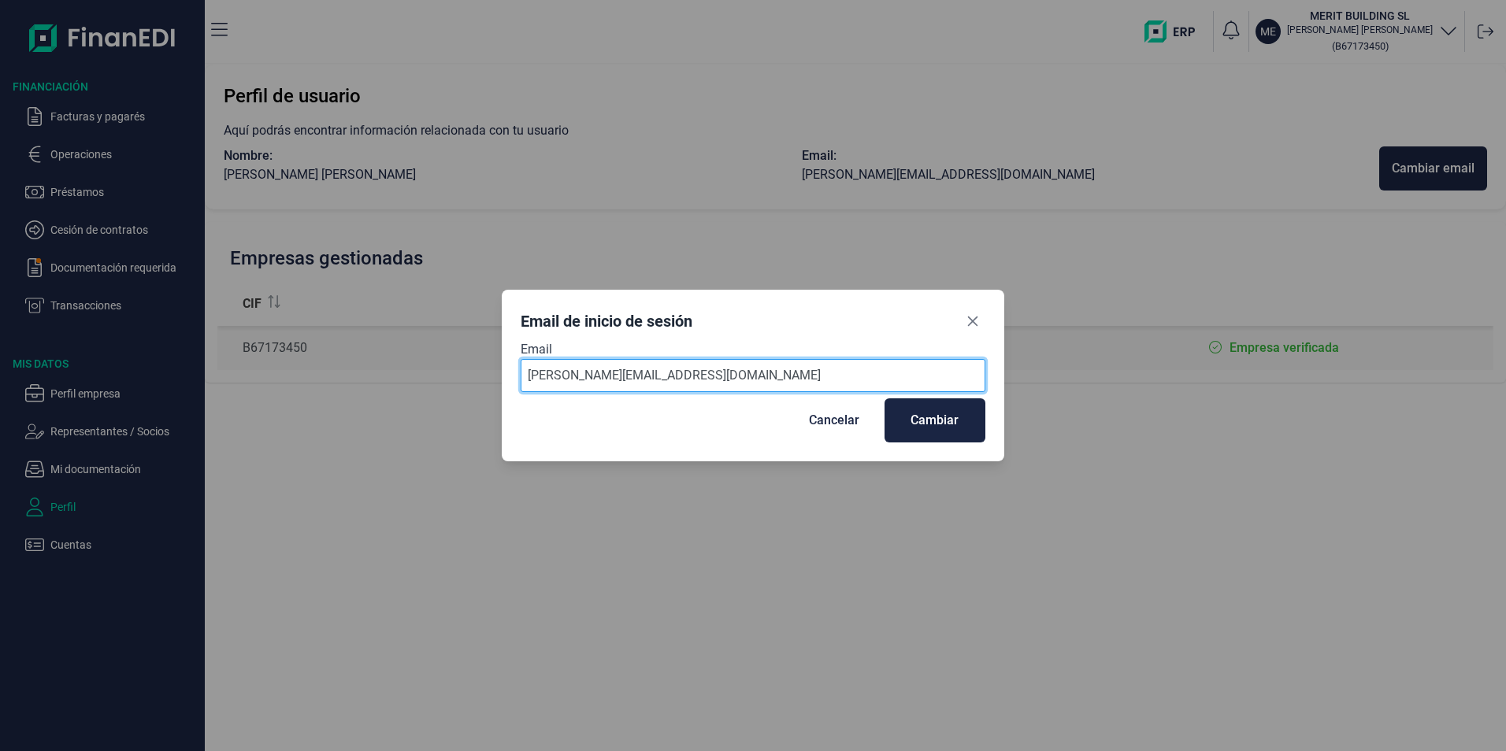
drag, startPoint x: 707, startPoint y: 377, endPoint x: 510, endPoint y: 371, distance: 197.0
click at [510, 371] on div "Email de inicio de sesión Email [PERSON_NAME][EMAIL_ADDRESS][DOMAIN_NAME] Cance…" at bounding box center [753, 376] width 502 height 172
type input "[EMAIL_ADDRESS][DOMAIN_NAME]"
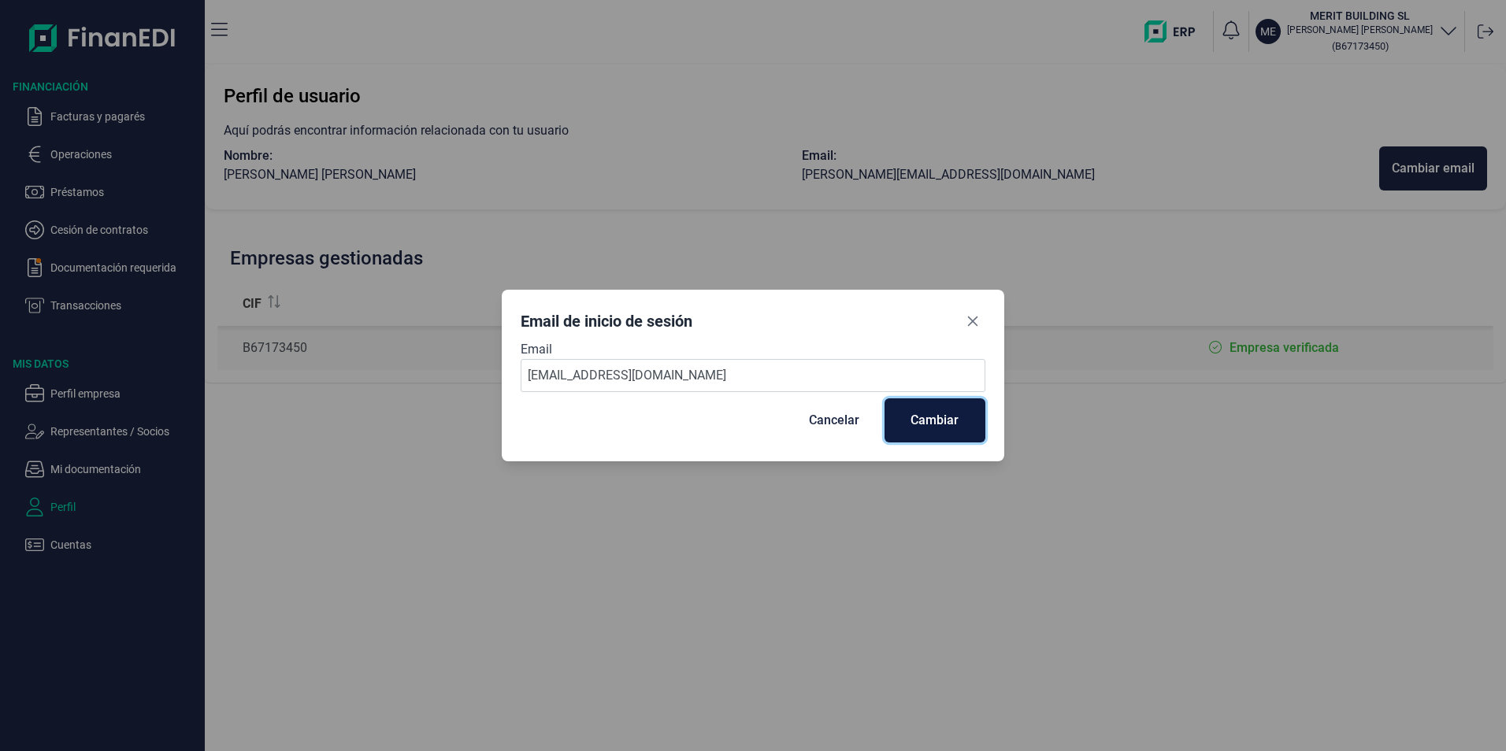
click at [960, 432] on button "Cambiar" at bounding box center [935, 421] width 101 height 44
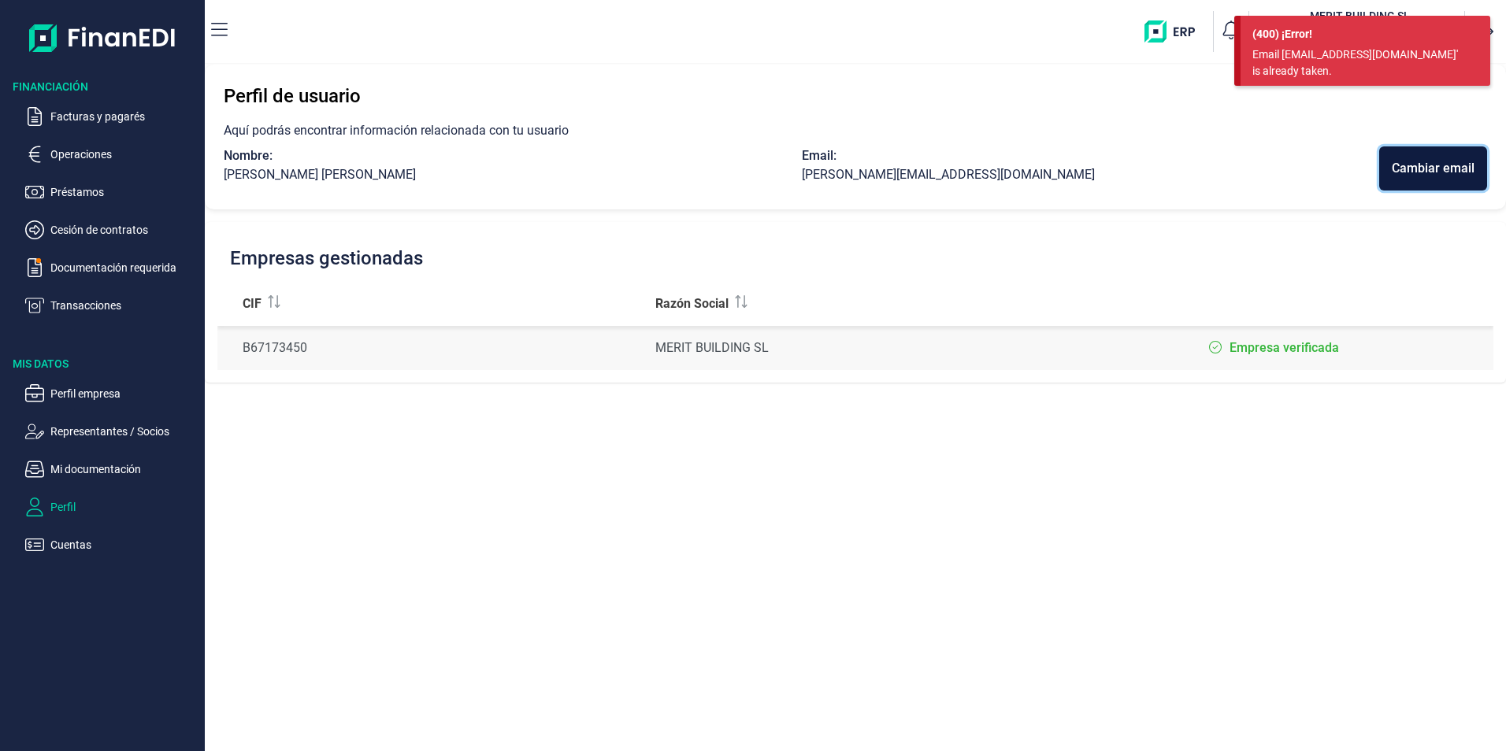
click at [1450, 173] on div "Cambiar email" at bounding box center [1433, 168] width 83 height 19
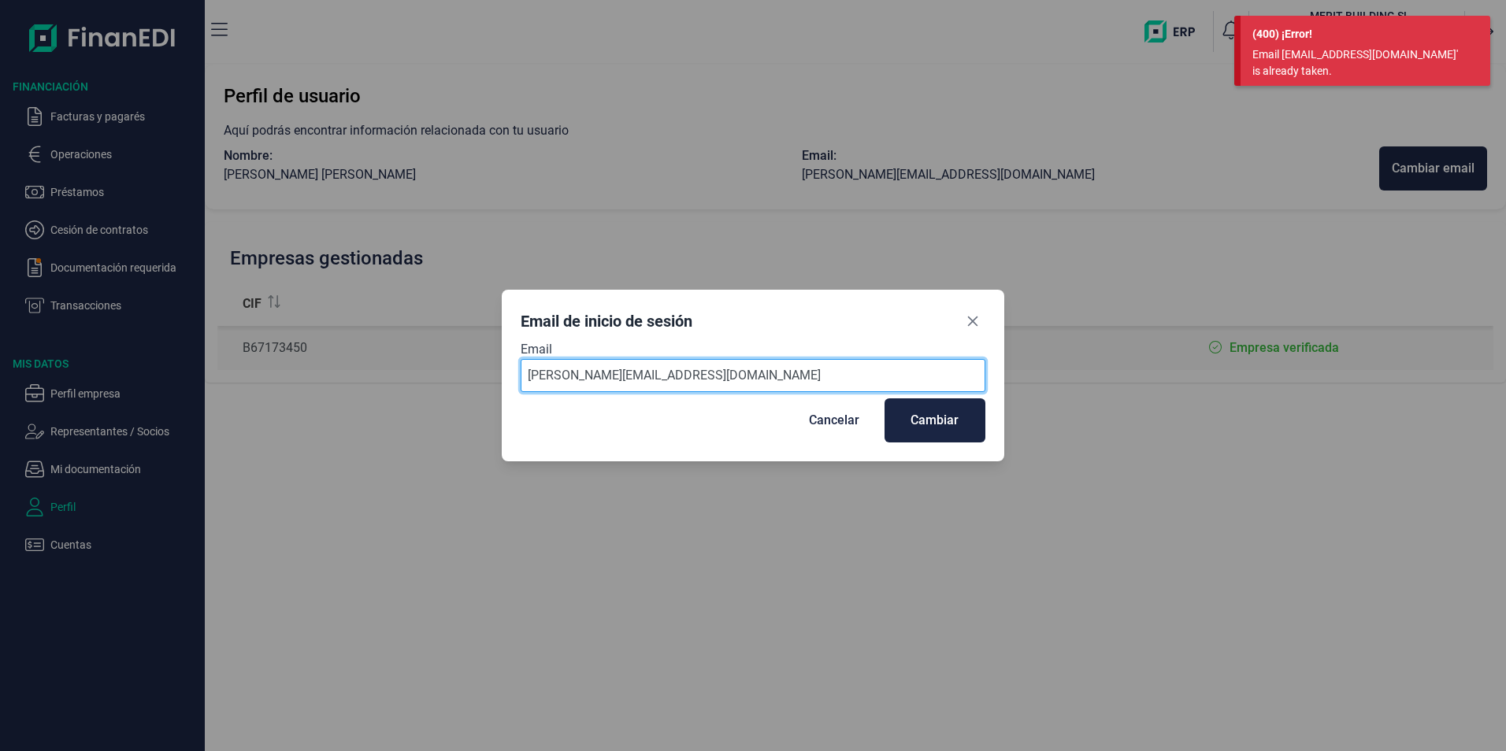
drag, startPoint x: 753, startPoint y: 384, endPoint x: 464, endPoint y: 373, distance: 289.3
click at [464, 373] on div "Email de inicio de sesión Email [PERSON_NAME][EMAIL_ADDRESS][DOMAIN_NAME] Cance…" at bounding box center [753, 375] width 1506 height 751
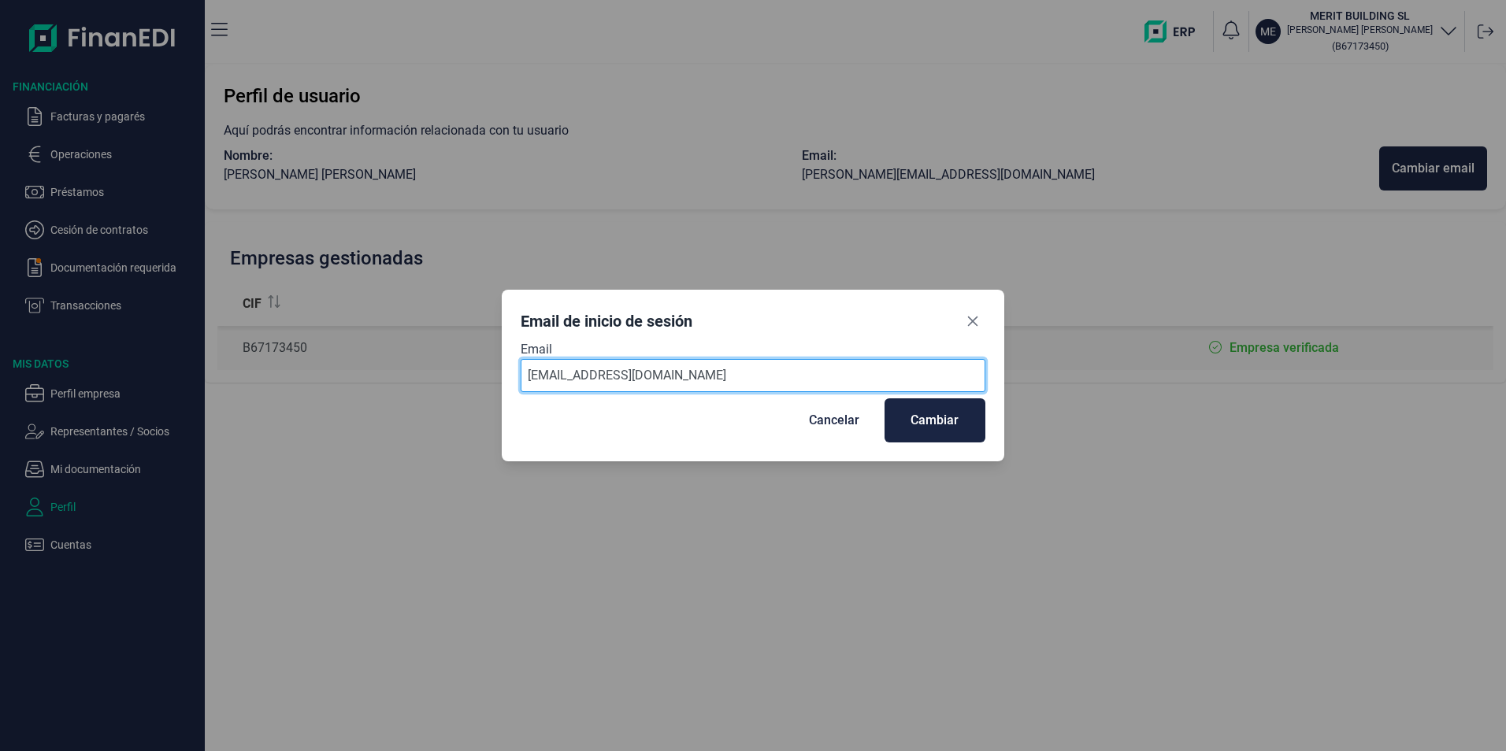
type input "[EMAIL_ADDRESS][DOMAIN_NAME]"
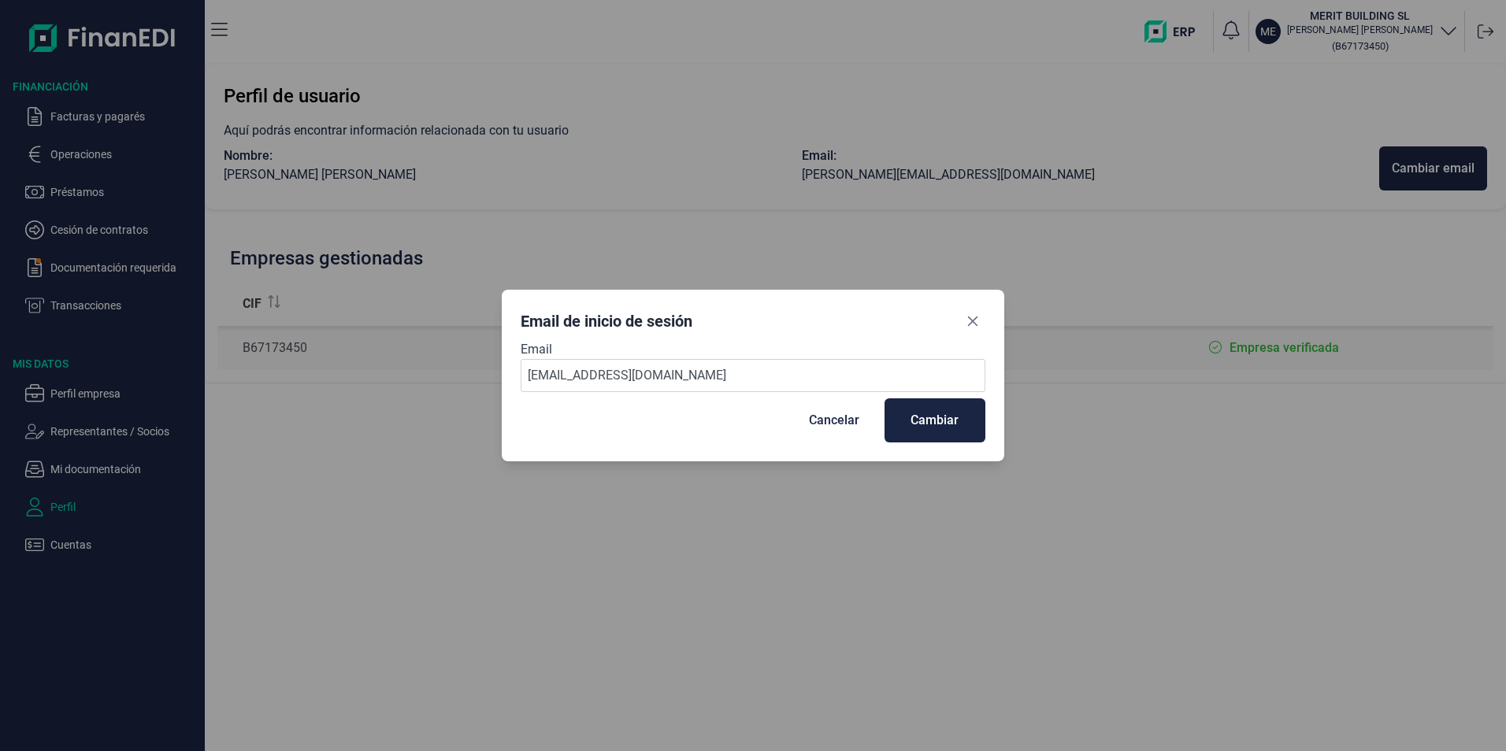
click at [696, 578] on div "Email de inicio de sesión Email [EMAIL_ADDRESS][DOMAIN_NAME] Cancelar Cambiar" at bounding box center [753, 375] width 1506 height 751
click at [936, 423] on div "Cambiar" at bounding box center [935, 420] width 48 height 19
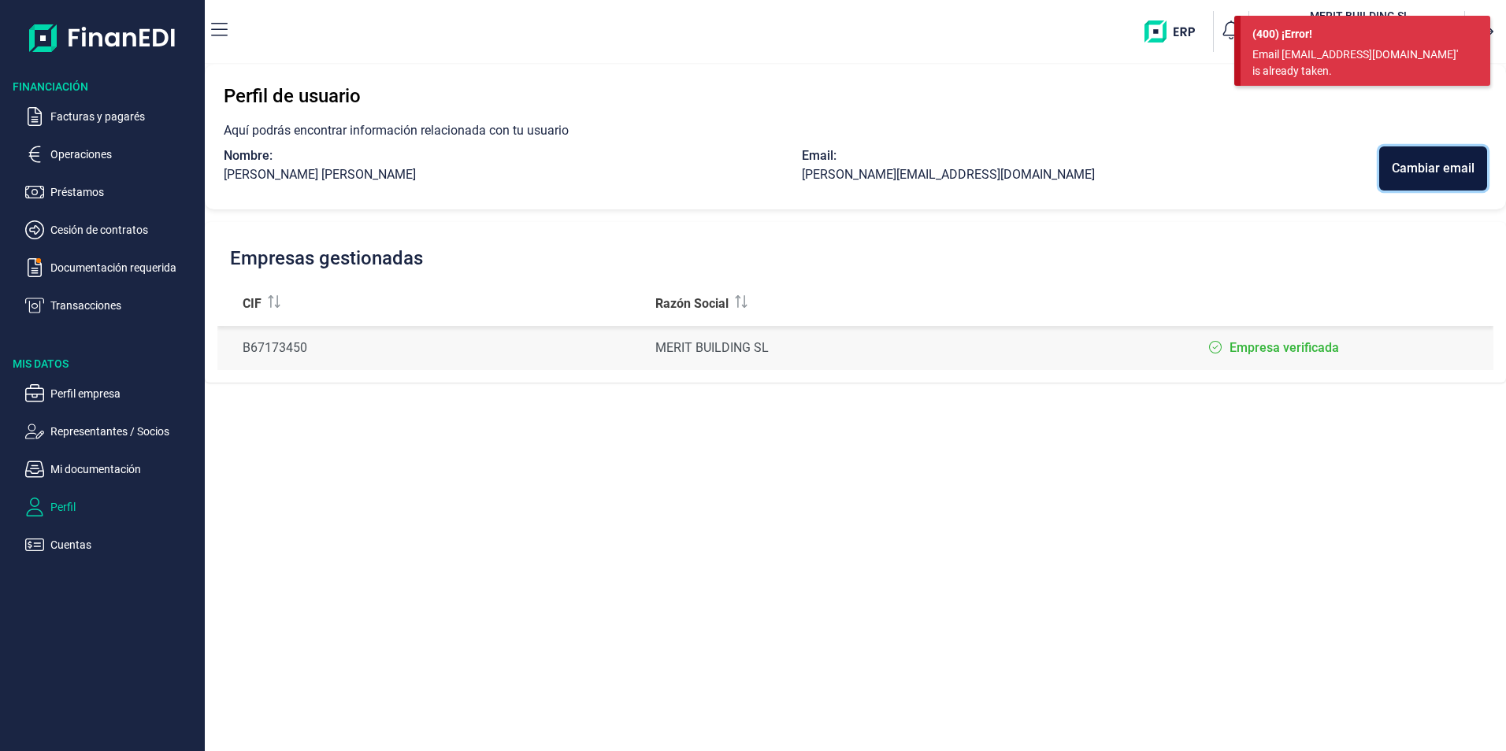
click at [1424, 170] on div "Cambiar email" at bounding box center [1433, 168] width 83 height 19
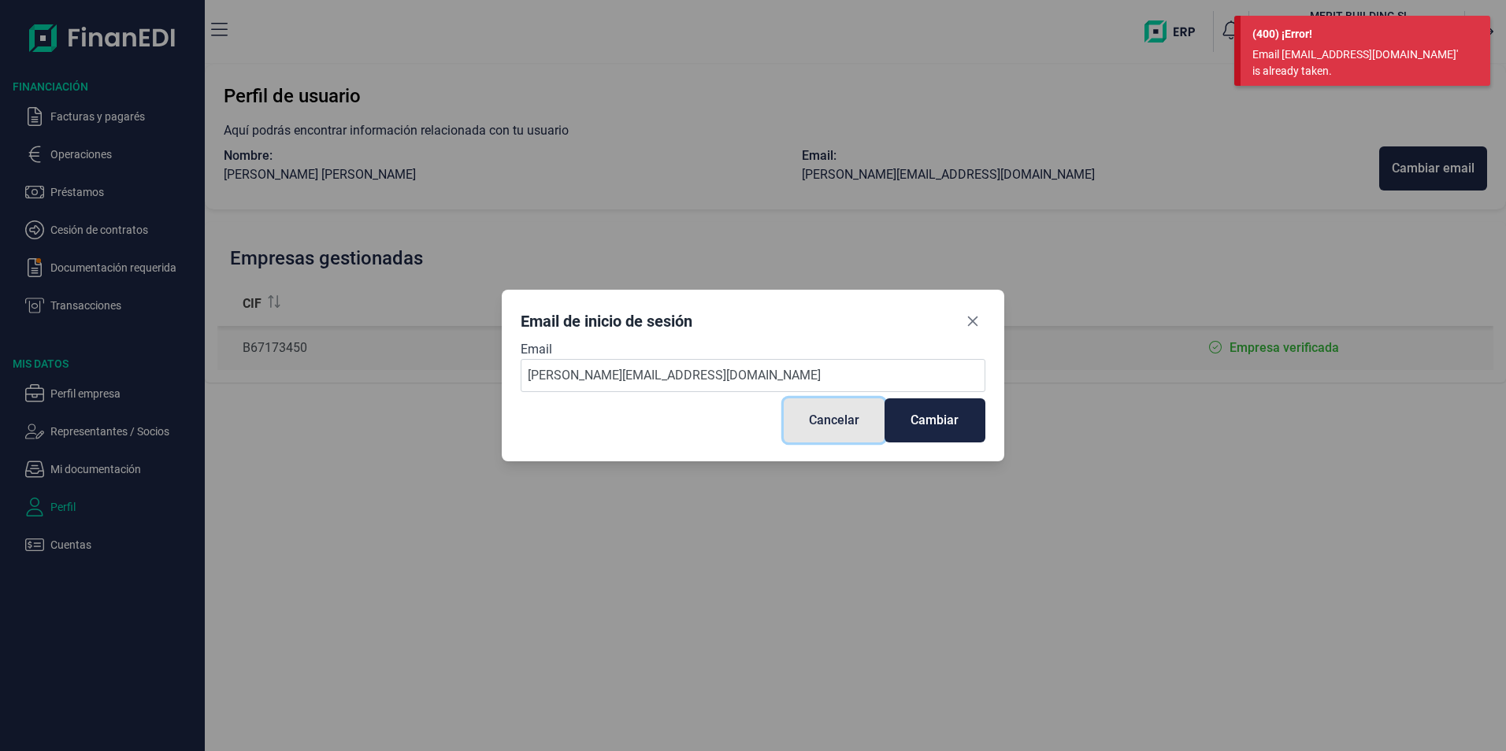
click at [811, 418] on div "Cancelar" at bounding box center [834, 420] width 50 height 19
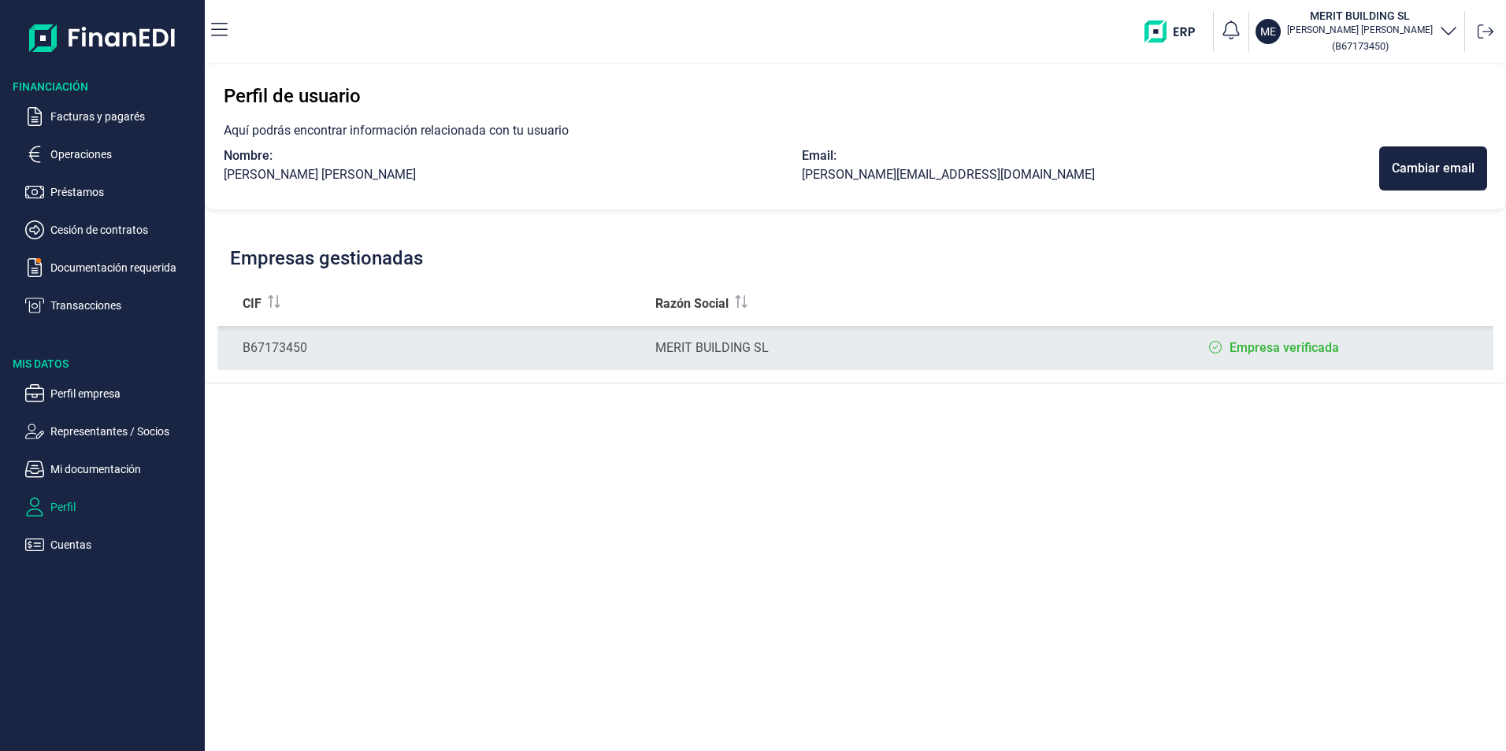
click at [1278, 347] on label "Empresa verificada" at bounding box center [1284, 348] width 109 height 19
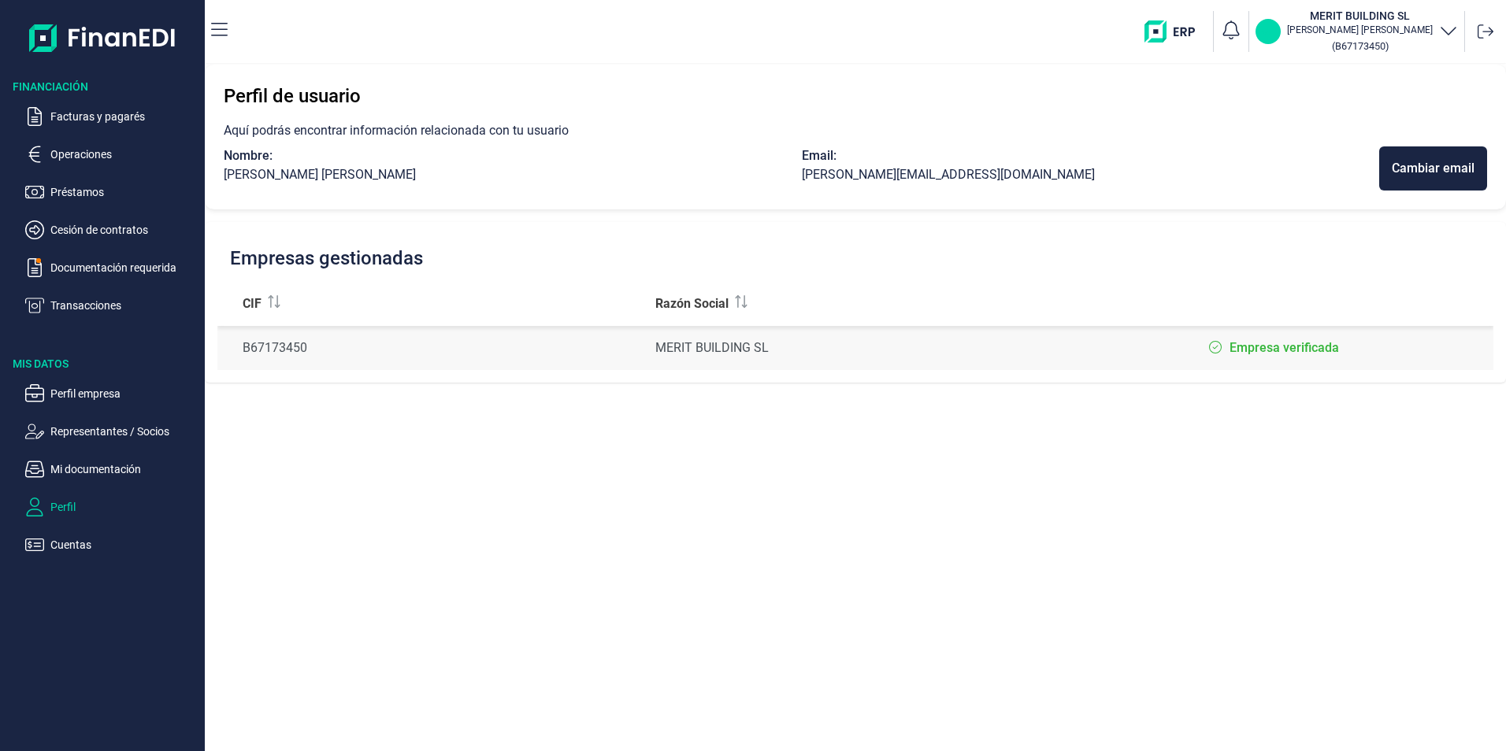
click at [1276, 31] on p "ME" at bounding box center [1268, 32] width 16 height 16
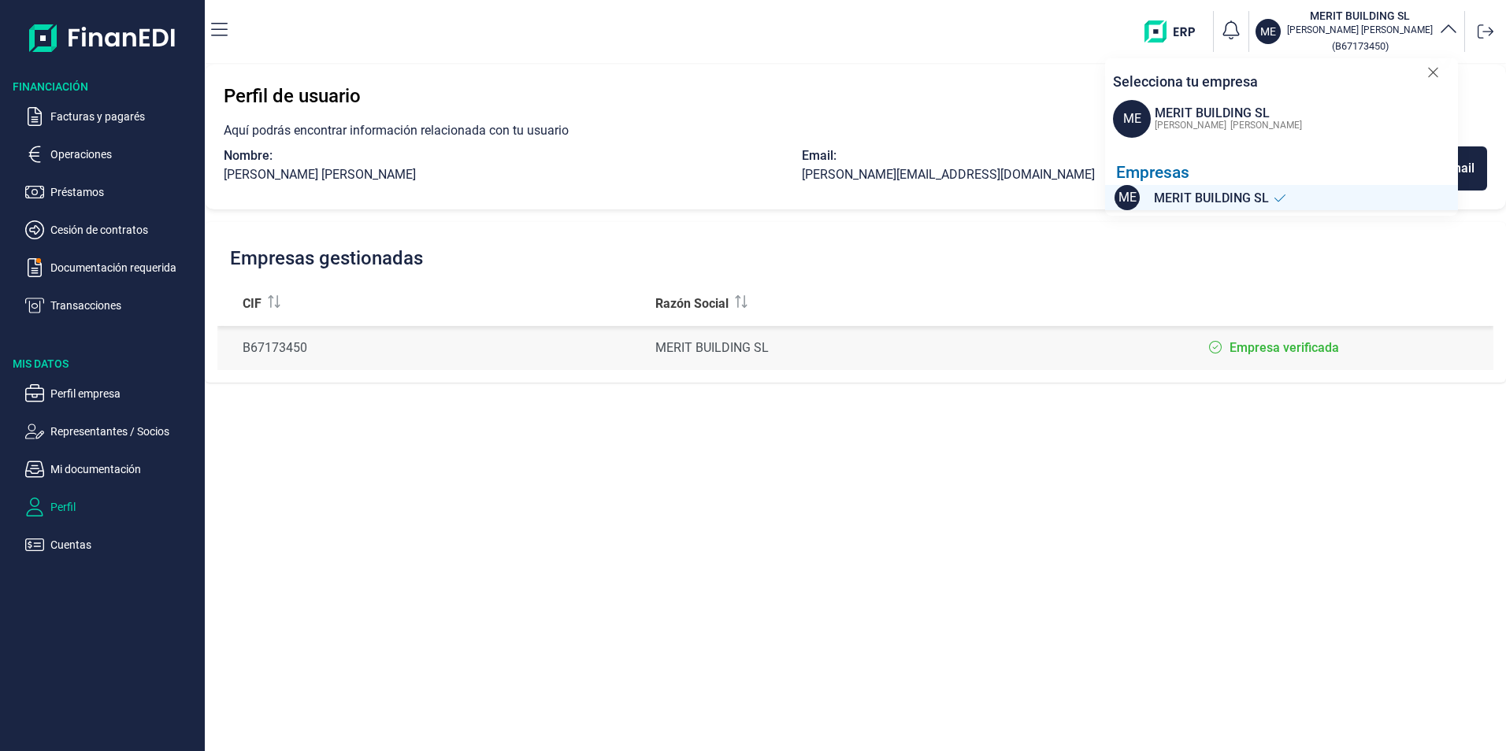
click at [1181, 115] on div "[PERSON_NAME]" at bounding box center [1226, 124] width 151 height 19
click at [1157, 200] on span "MERIT BUILDING SL" at bounding box center [1211, 199] width 115 height 20
click at [1157, 122] on span "[PERSON_NAME]" at bounding box center [1191, 125] width 72 height 11
click at [1134, 117] on span "ME" at bounding box center [1132, 119] width 38 height 38
drag, startPoint x: 1134, startPoint y: 117, endPoint x: 1119, endPoint y: 197, distance: 81.0
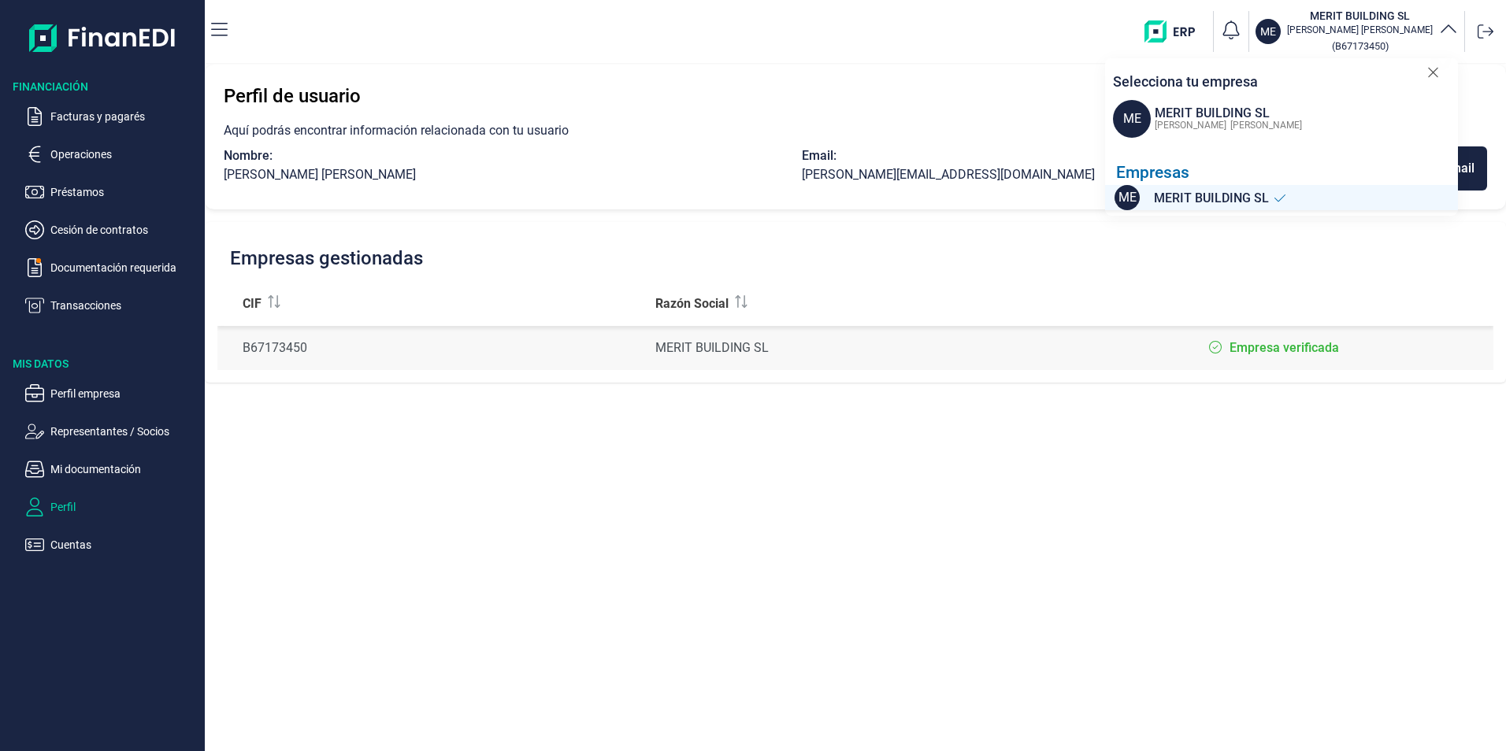
click at [1119, 197] on span "ME" at bounding box center [1127, 197] width 25 height 25
click at [1185, 202] on span "MERIT BUILDING SL" at bounding box center [1211, 199] width 115 height 20
click at [91, 398] on p "Perfil empresa" at bounding box center [124, 393] width 148 height 19
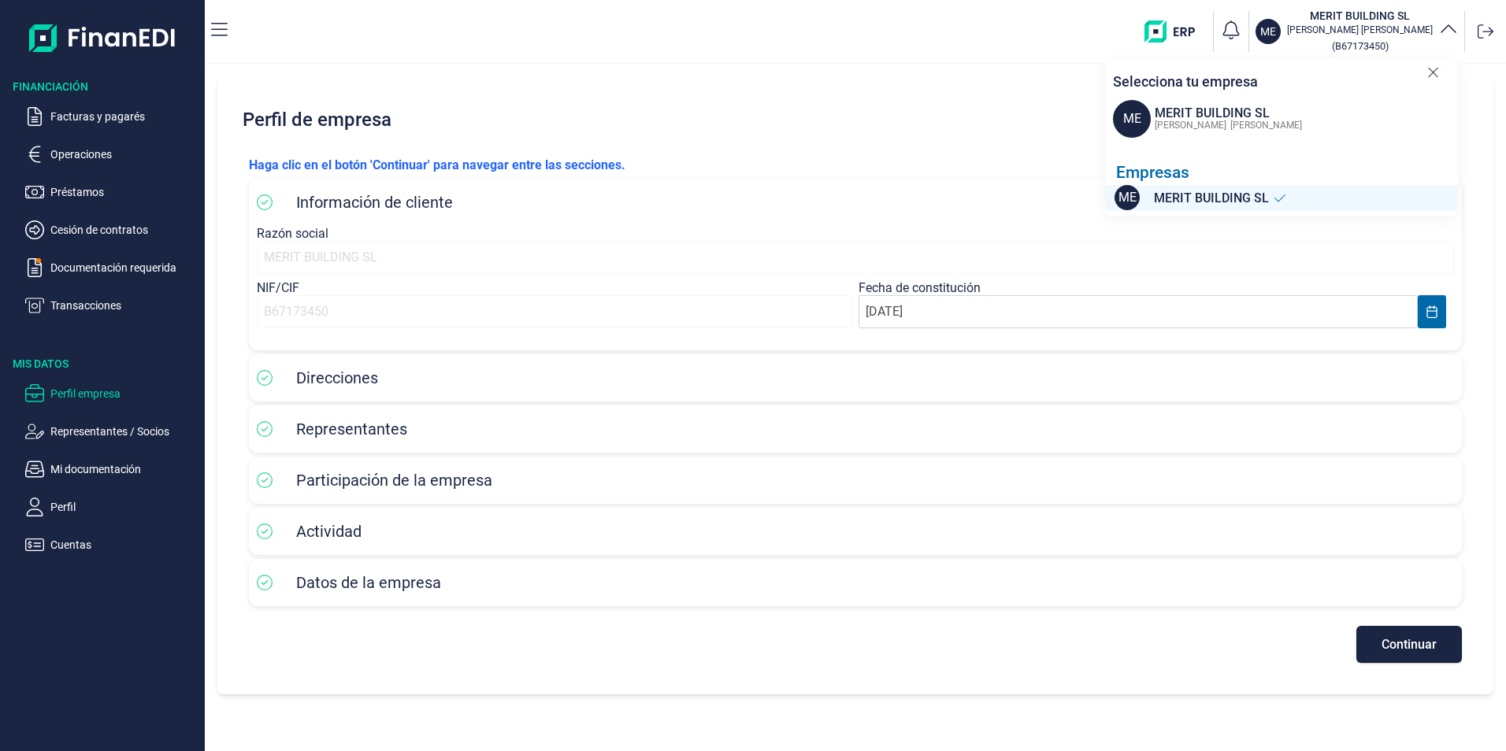
click at [1208, 102] on div "ME MERIT BUILDING SL [PERSON_NAME]" at bounding box center [1285, 119] width 345 height 38
click at [1432, 70] on icon at bounding box center [1433, 73] width 12 height 16
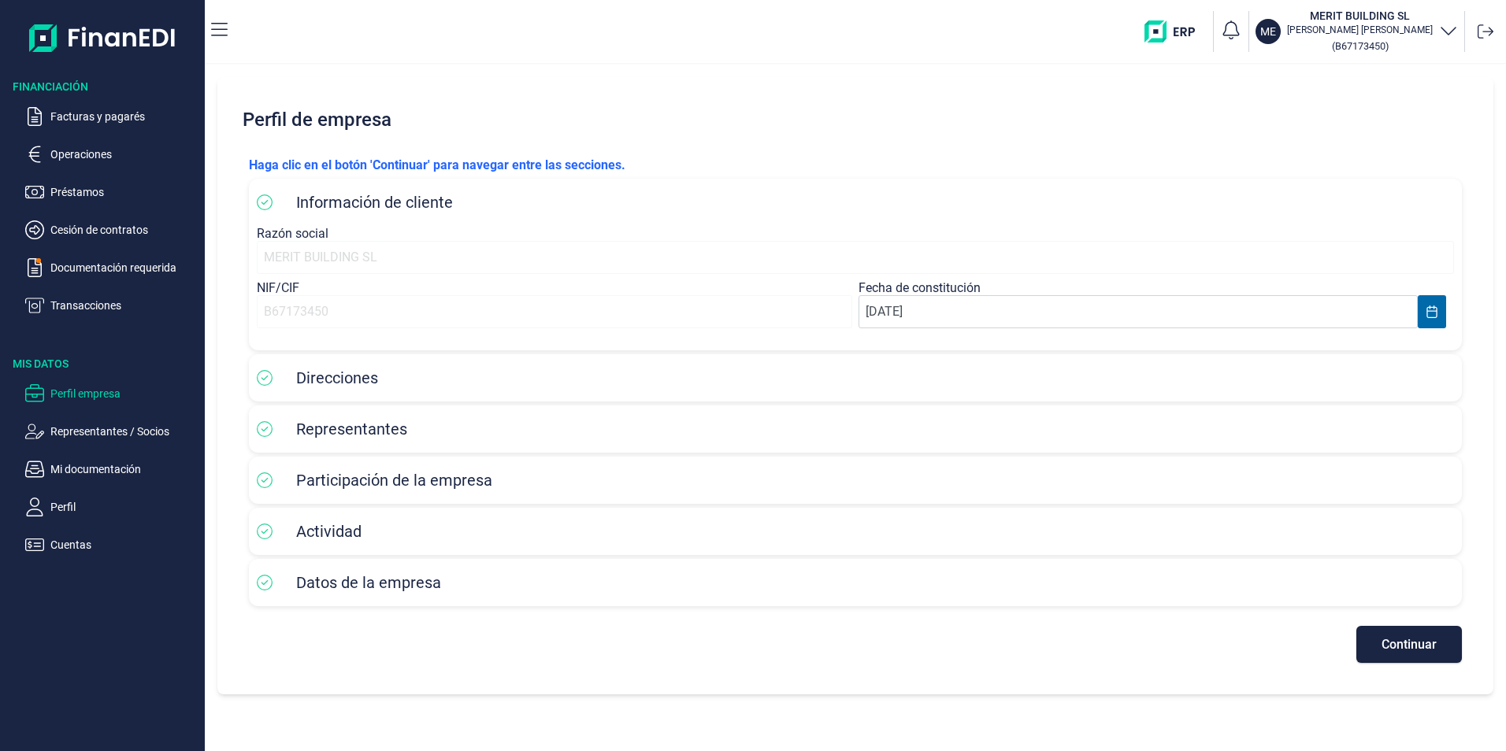
click at [1446, 26] on icon "button" at bounding box center [1448, 29] width 19 height 19
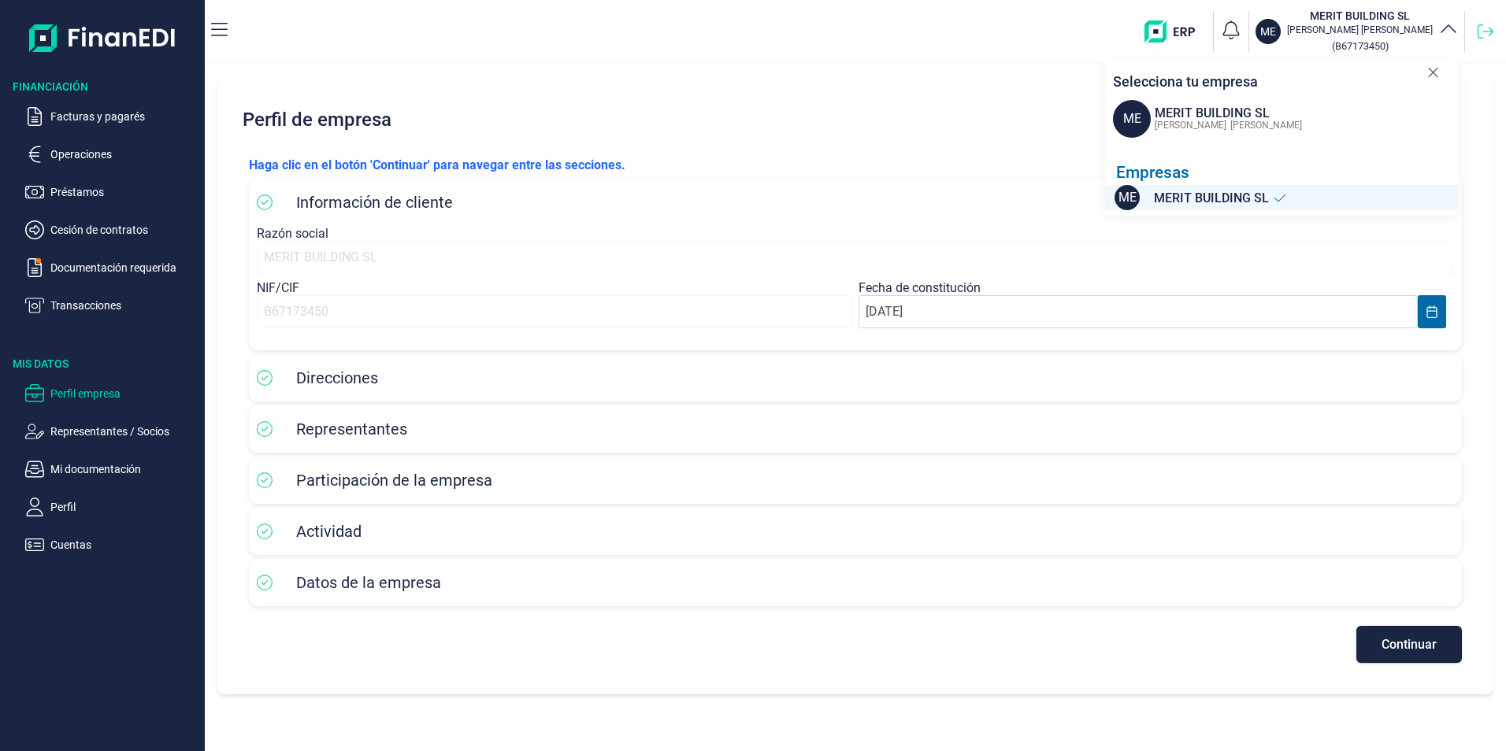
click at [1486, 26] on icon at bounding box center [1486, 32] width 16 height 16
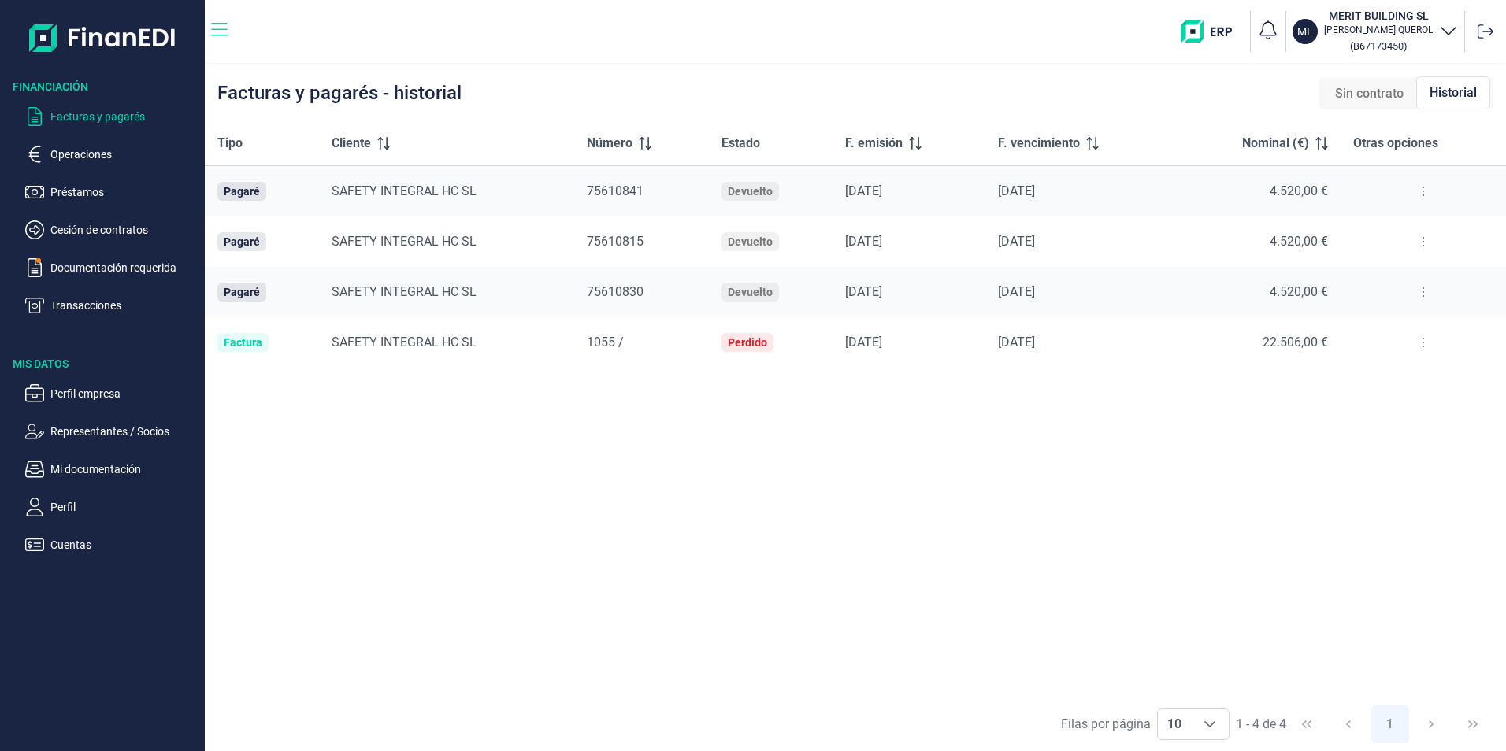
click at [220, 31] on icon "button" at bounding box center [219, 29] width 17 height 19
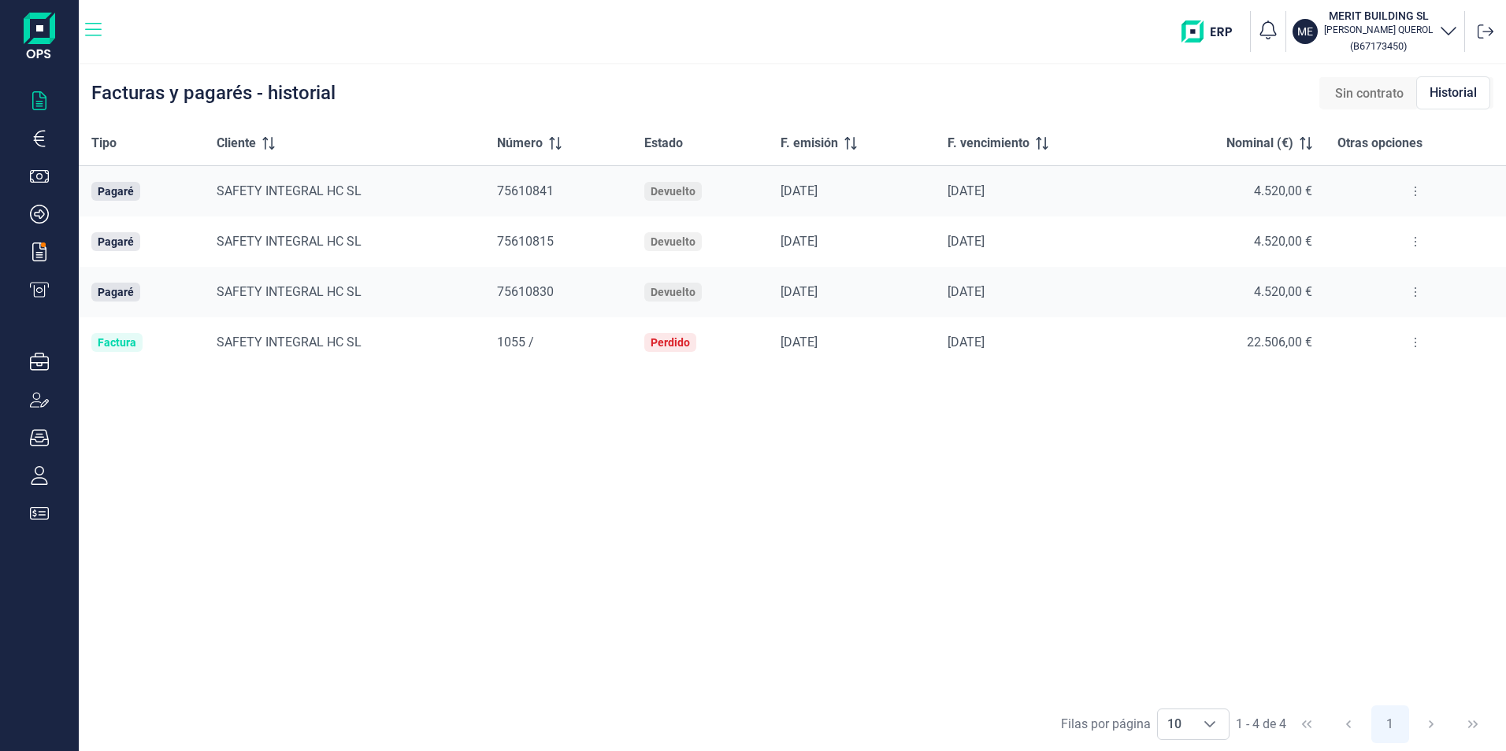
click at [97, 27] on icon "button" at bounding box center [93, 29] width 17 height 19
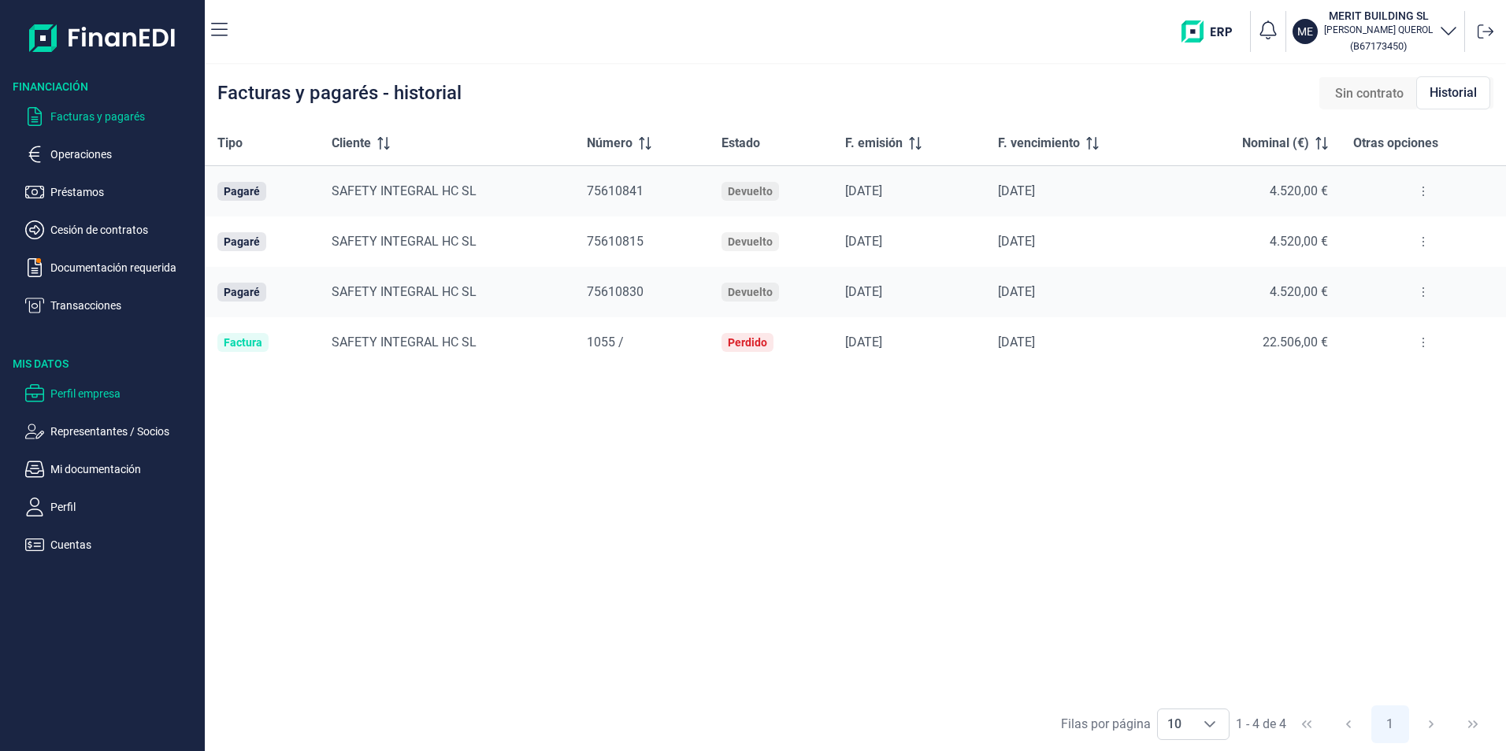
click at [80, 387] on p "Perfil empresa" at bounding box center [124, 393] width 148 height 19
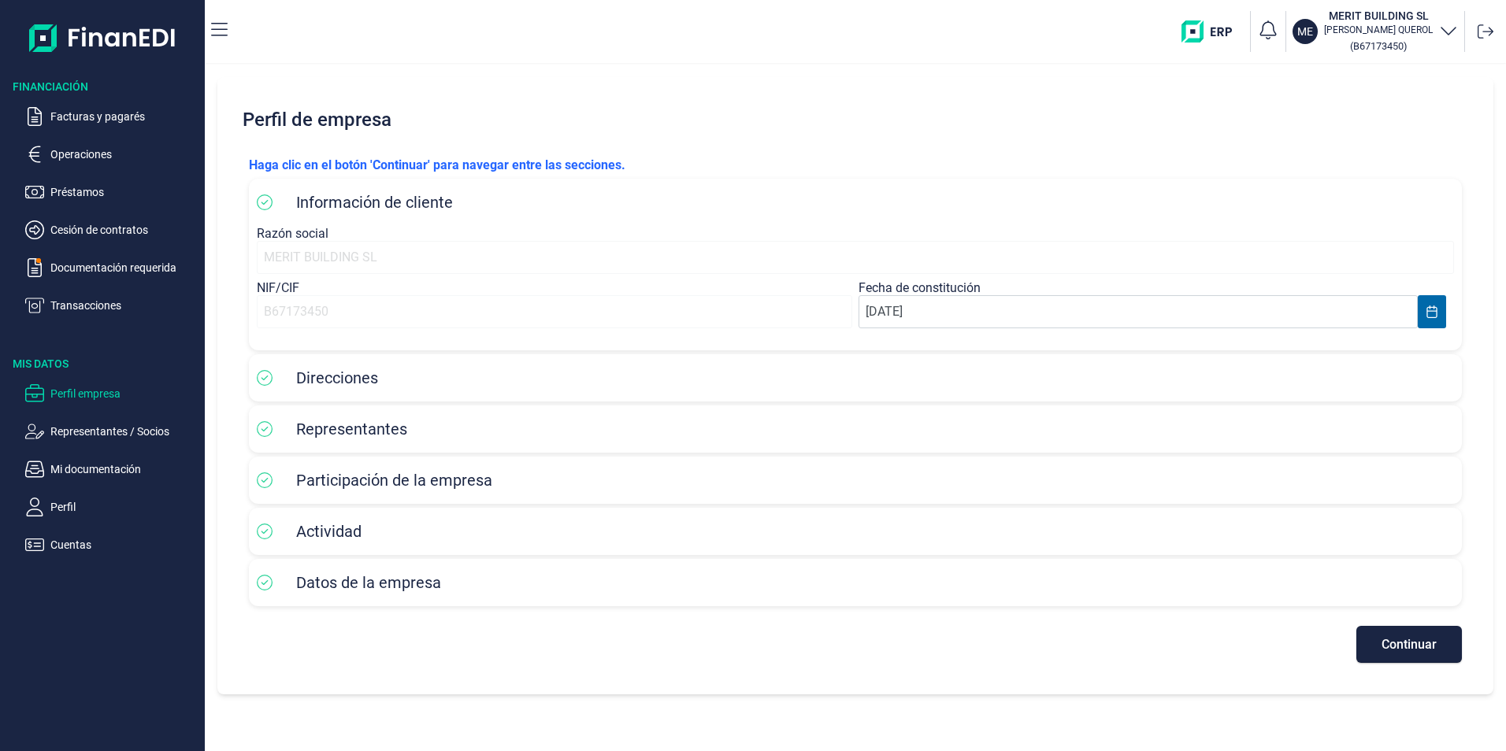
click at [268, 203] on icon at bounding box center [265, 203] width 16 height 16
click at [435, 306] on div "B67173450" at bounding box center [554, 311] width 595 height 33
click at [288, 257] on div "MERIT BUILDING SL" at bounding box center [855, 257] width 1197 height 33
click at [110, 431] on p "Representantes / Socios" at bounding box center [124, 431] width 148 height 19
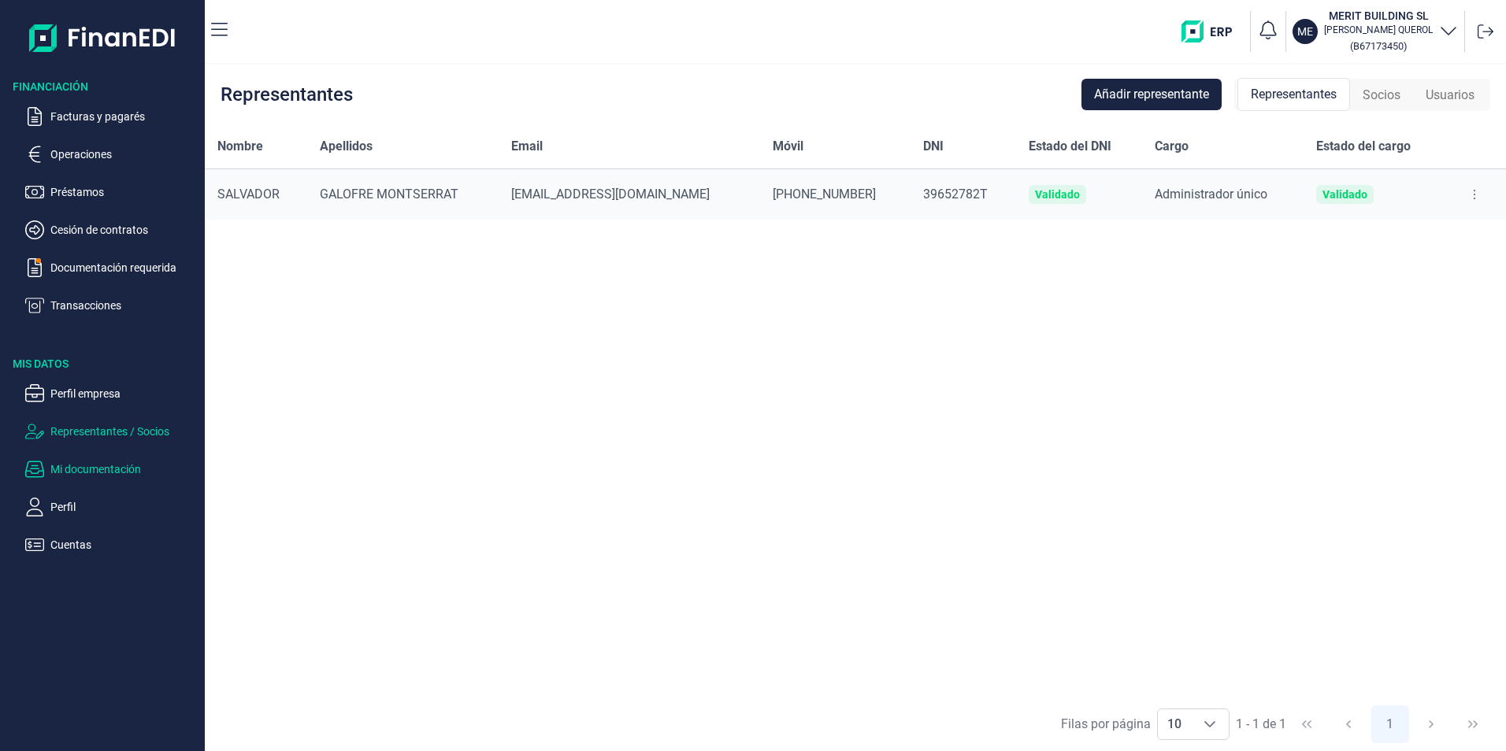
click at [119, 469] on p "Mi documentación" at bounding box center [124, 469] width 148 height 19
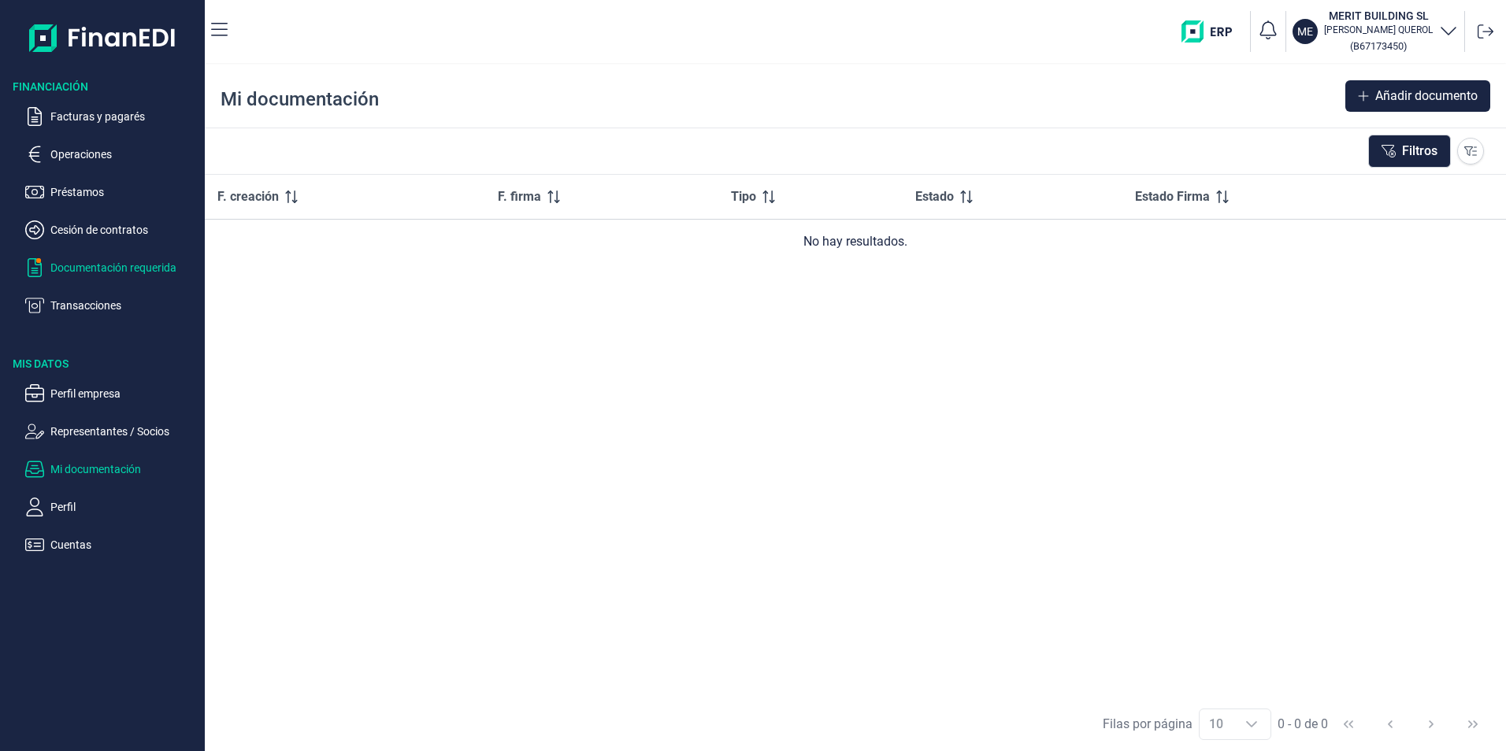
click at [121, 270] on p "Documentación requerida" at bounding box center [124, 267] width 148 height 19
